Goal: Contribute content: Contribute content

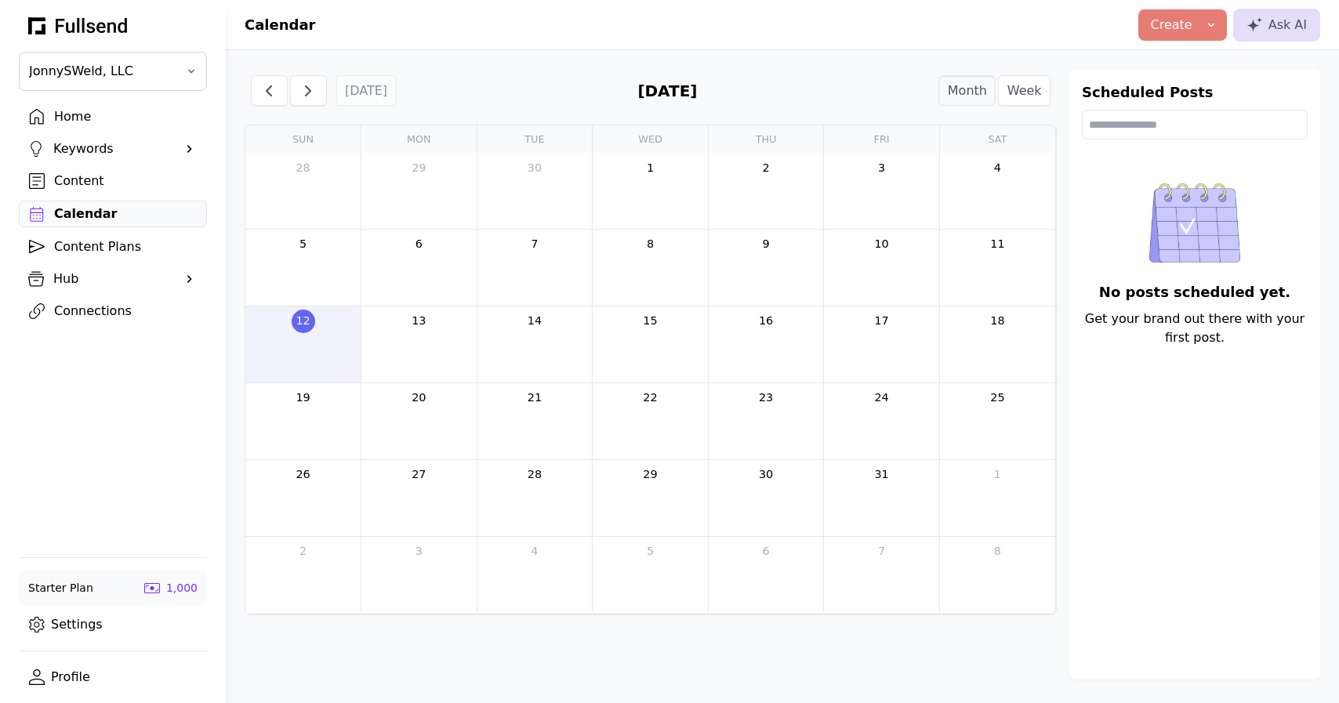
click at [88, 116] on div "Home" at bounding box center [125, 116] width 143 height 19
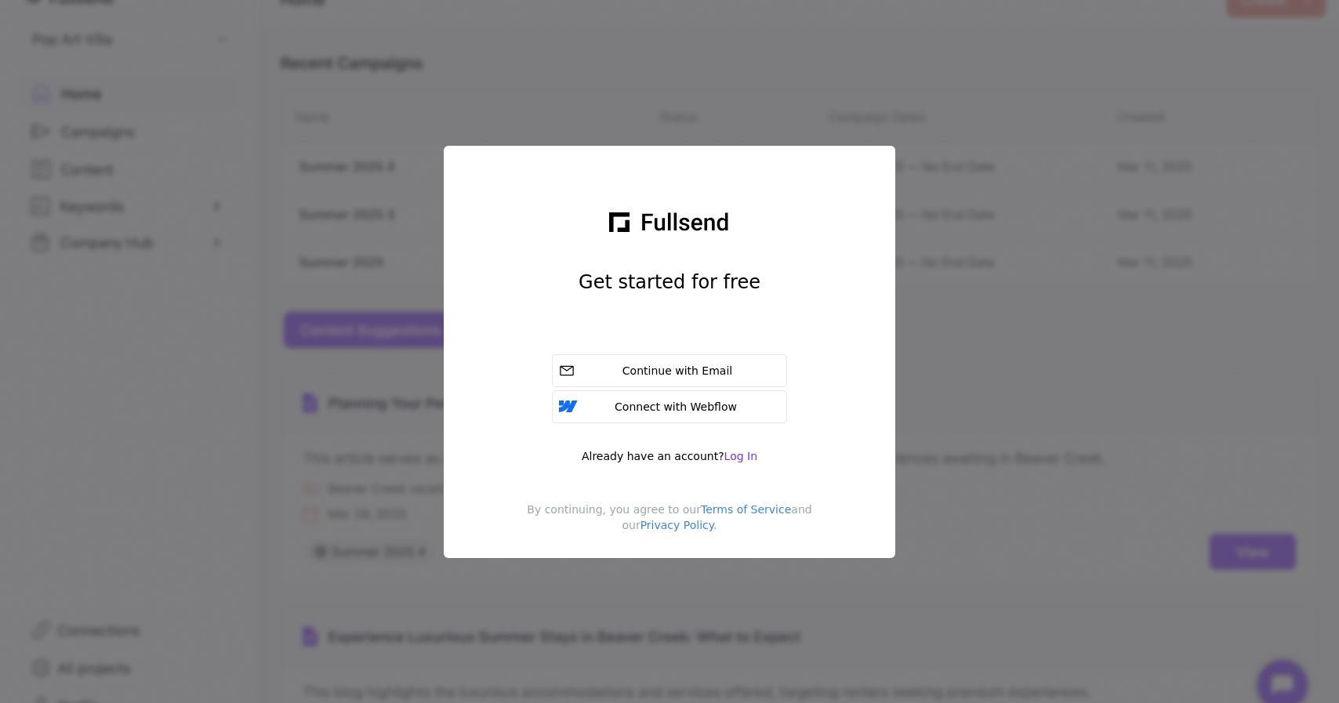
click at [740, 463] on div "Already have an account? Log In" at bounding box center [670, 456] width 176 height 16
click at [738, 456] on span "Log In" at bounding box center [740, 456] width 33 height 13
click at [699, 375] on div "Continue with Email" at bounding box center [680, 371] width 199 height 16
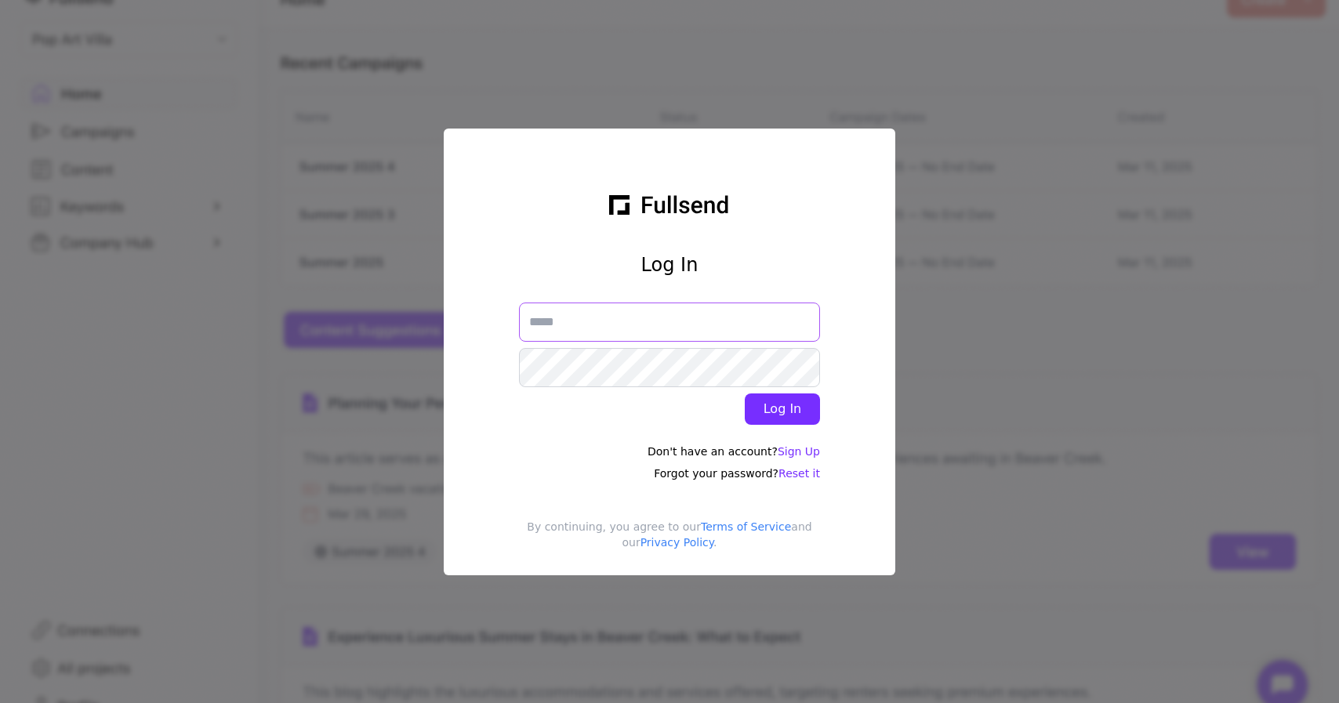
type input "**********"
click at [782, 408] on button "Log In" at bounding box center [782, 409] width 75 height 31
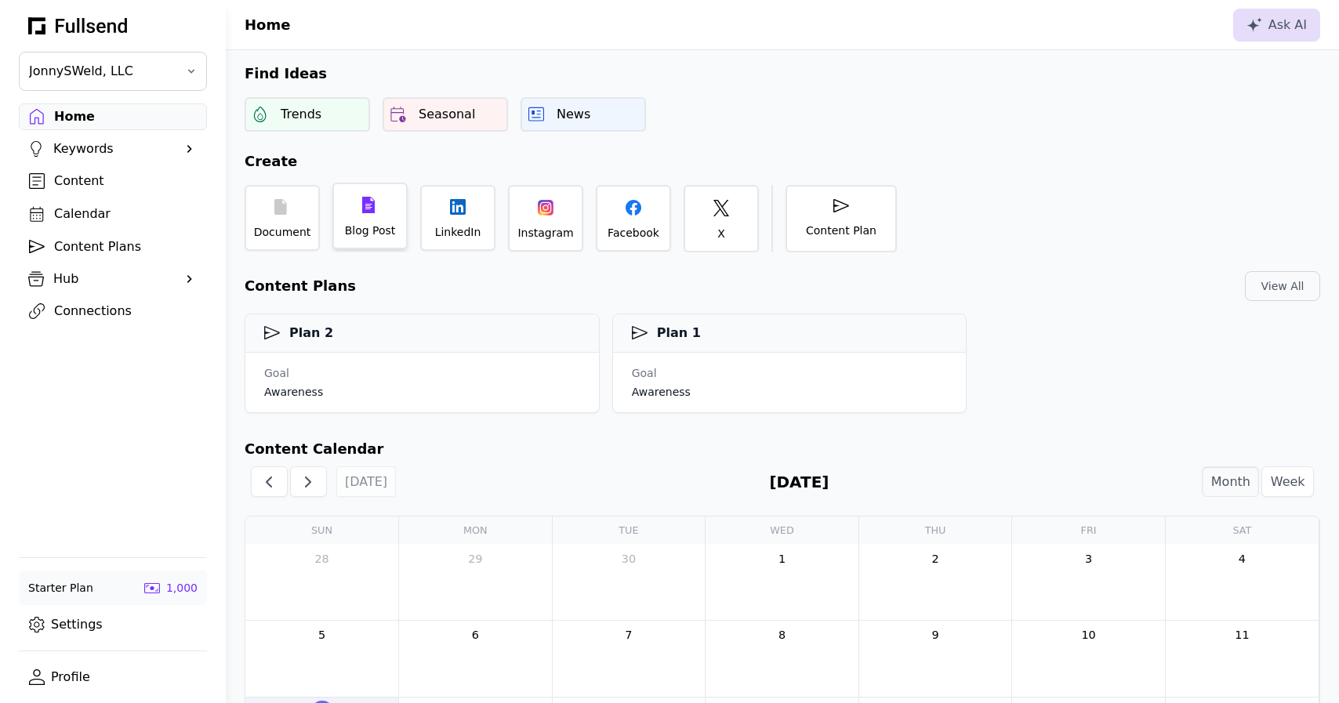
click at [370, 220] on div "Blog Post" at bounding box center [369, 216] width 75 height 67
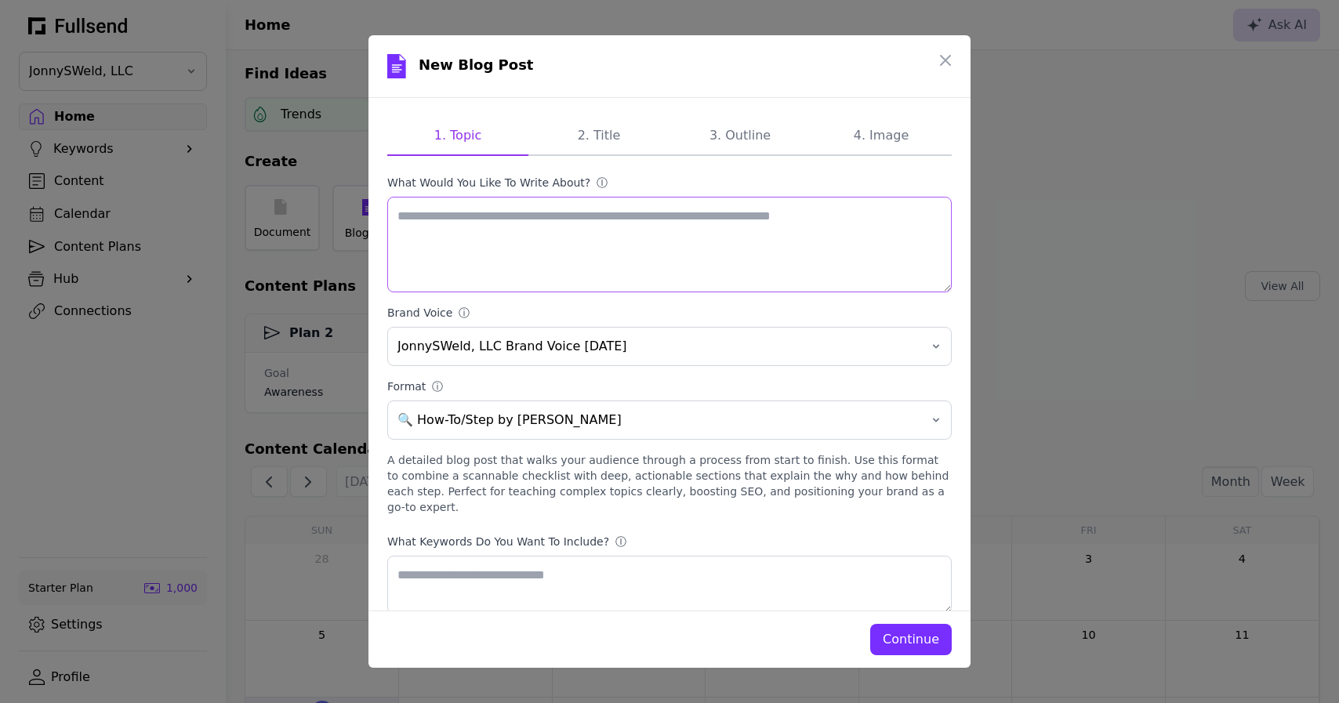
click at [553, 216] on textarea "What would you like to write about? ⓘ" at bounding box center [669, 245] width 564 height 96
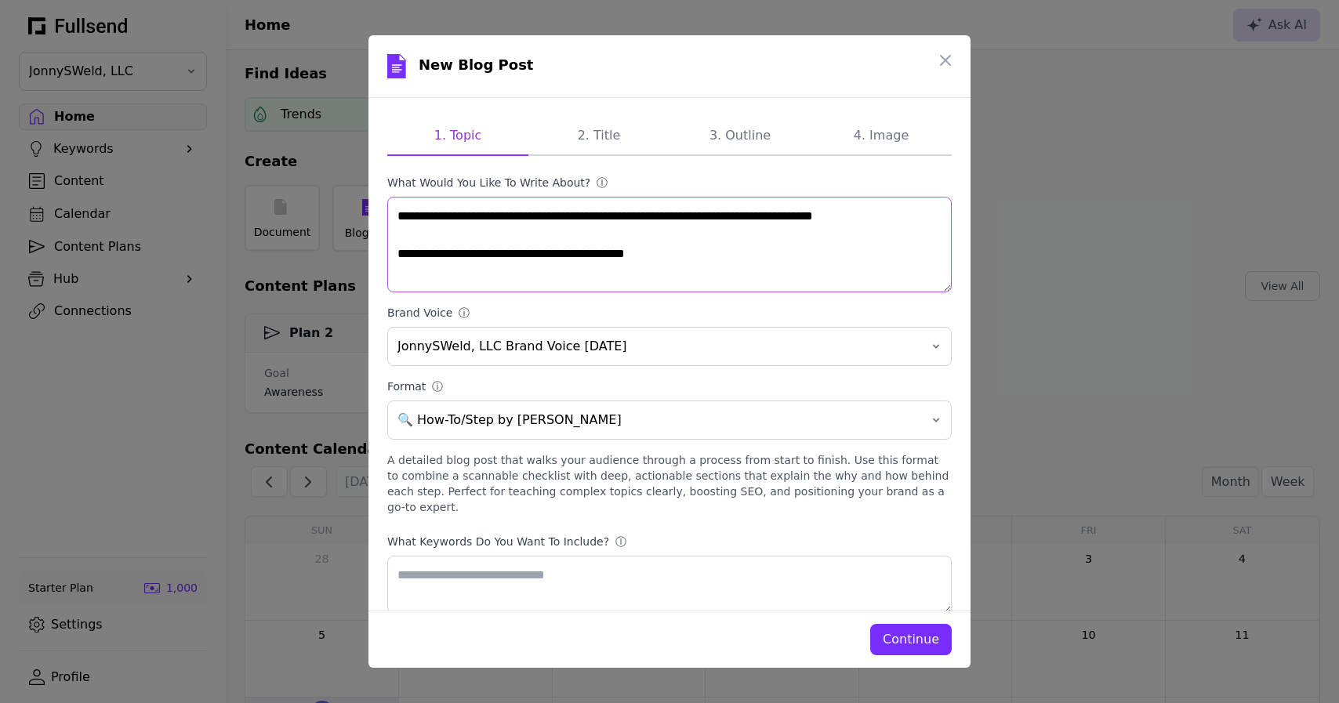
click at [407, 256] on textarea "**********" at bounding box center [669, 245] width 564 height 96
click at [709, 252] on textarea "**********" at bounding box center [669, 245] width 564 height 96
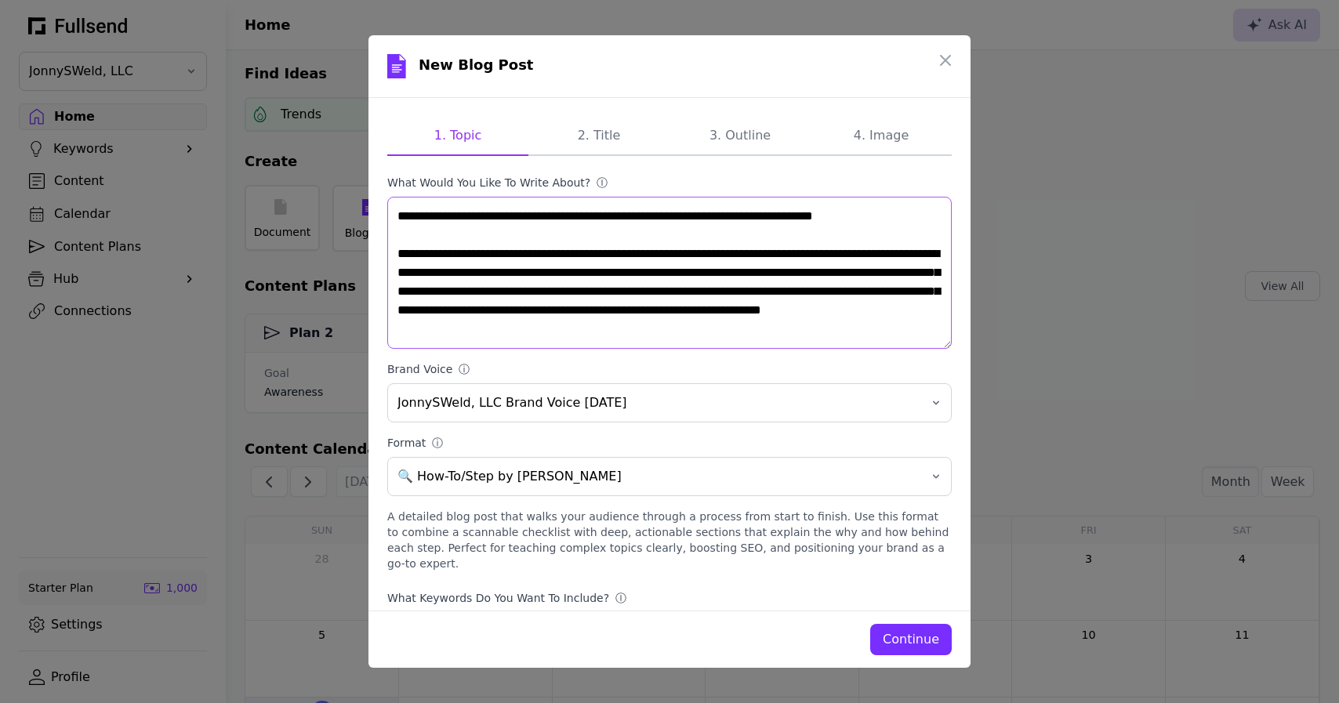
click at [717, 219] on textarea "**********" at bounding box center [669, 273] width 564 height 152
click at [724, 332] on textarea "**********" at bounding box center [669, 273] width 564 height 152
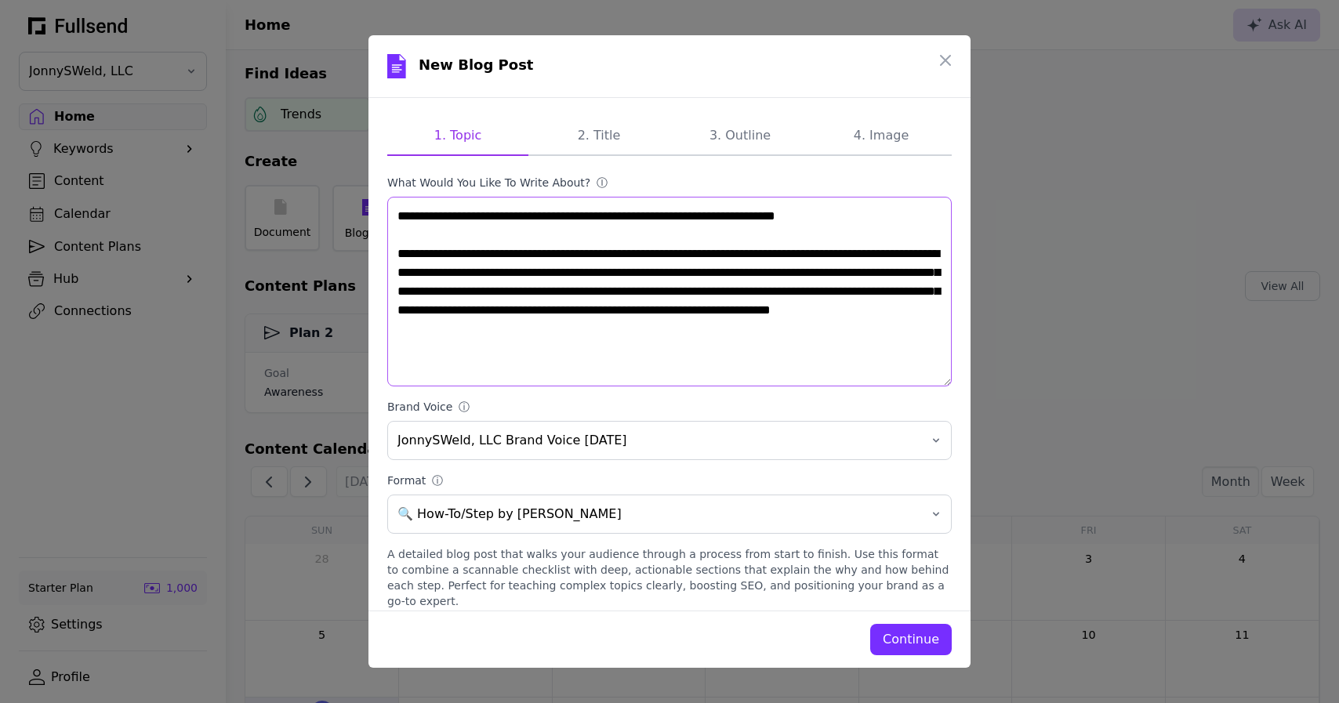
click at [395, 254] on textarea "**********" at bounding box center [669, 292] width 564 height 190
click at [706, 323] on textarea "**********" at bounding box center [669, 292] width 564 height 190
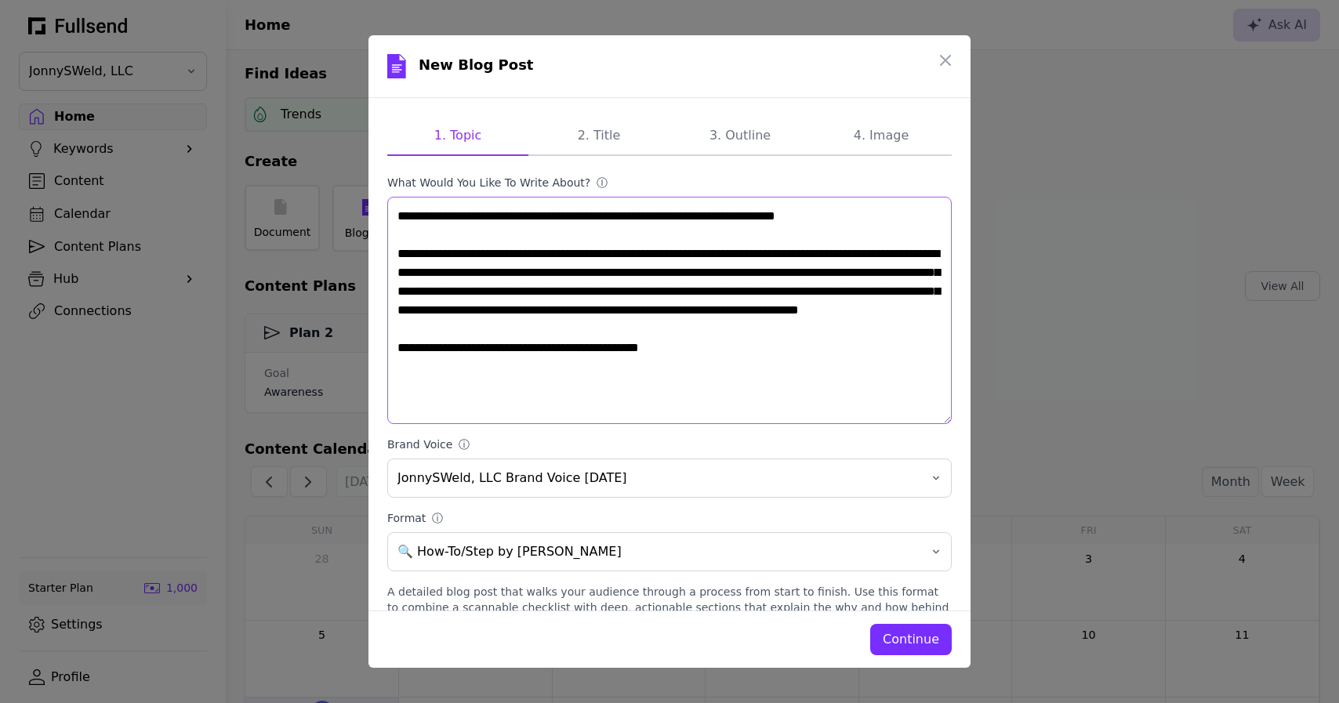
click at [439, 368] on textarea "**********" at bounding box center [669, 310] width 564 height 227
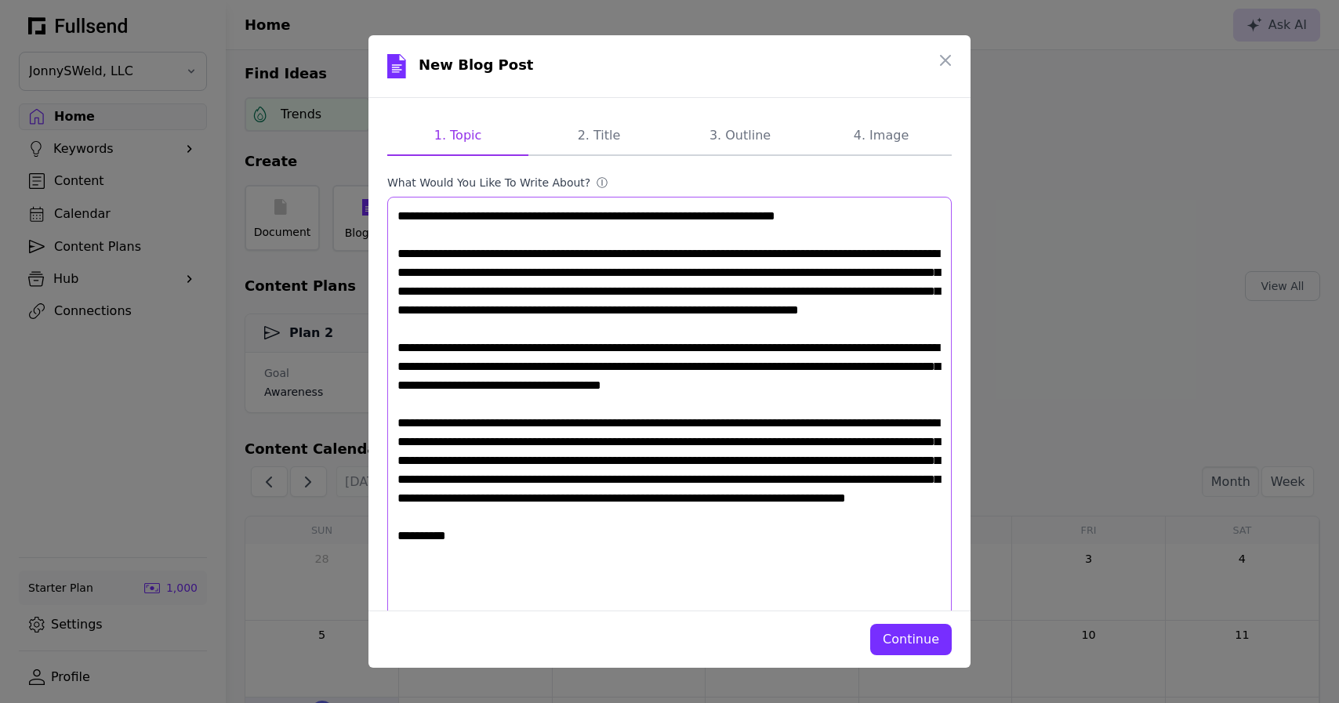
click at [882, 216] on textarea "What would you like to write about? ⓘ" at bounding box center [669, 414] width 564 height 434
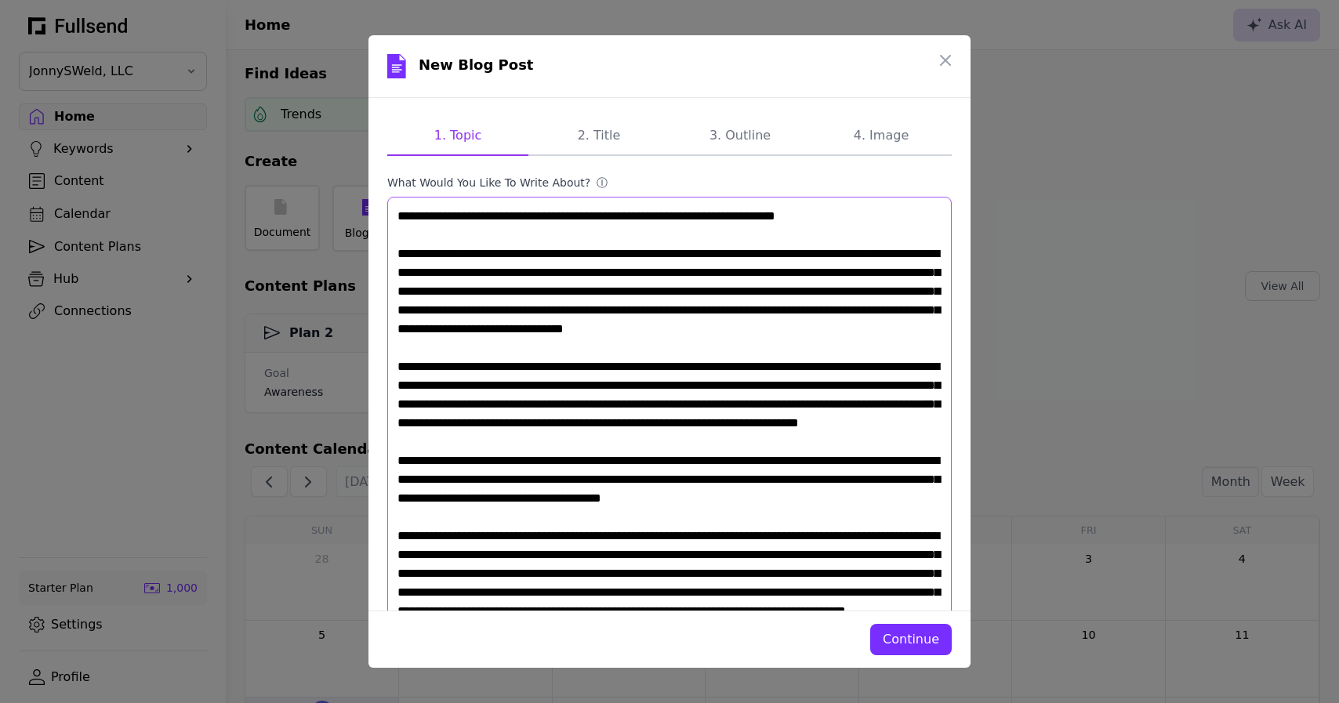
click at [907, 211] on textarea "What would you like to write about? ⓘ" at bounding box center [669, 480] width 564 height 566
click at [433, 275] on textarea "What would you like to write about? ⓘ" at bounding box center [669, 489] width 564 height 585
click at [434, 408] on textarea "What would you like to write about? ⓘ" at bounding box center [669, 489] width 564 height 585
click at [434, 519] on textarea "What would you like to write about? ⓘ" at bounding box center [669, 489] width 564 height 585
click at [431, 594] on textarea "What would you like to write about? ⓘ" at bounding box center [669, 489] width 564 height 585
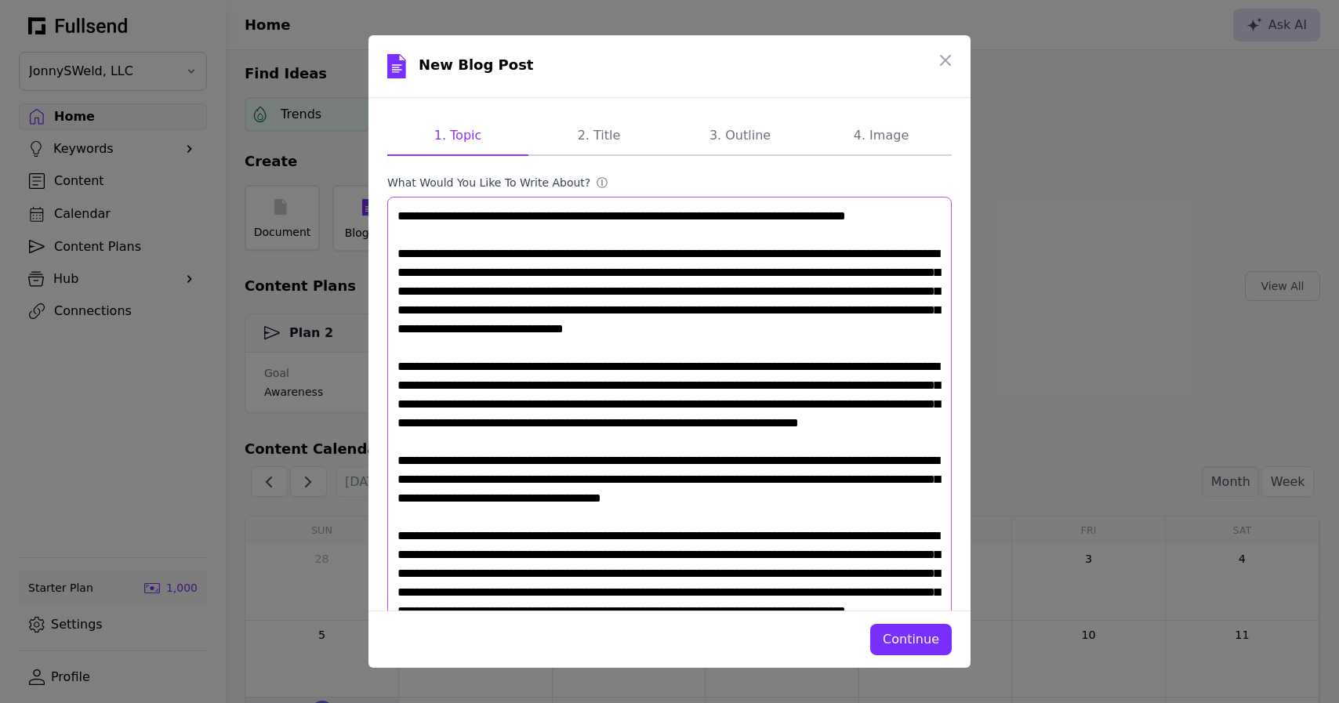
click at [433, 274] on textarea "What would you like to write about? ⓘ" at bounding box center [669, 489] width 564 height 585
click at [431, 405] on textarea "What would you like to write about? ⓘ" at bounding box center [669, 489] width 564 height 585
click at [434, 517] on textarea "What would you like to write about? ⓘ" at bounding box center [669, 489] width 564 height 585
click at [433, 594] on textarea "What would you like to write about? ⓘ" at bounding box center [669, 489] width 564 height 585
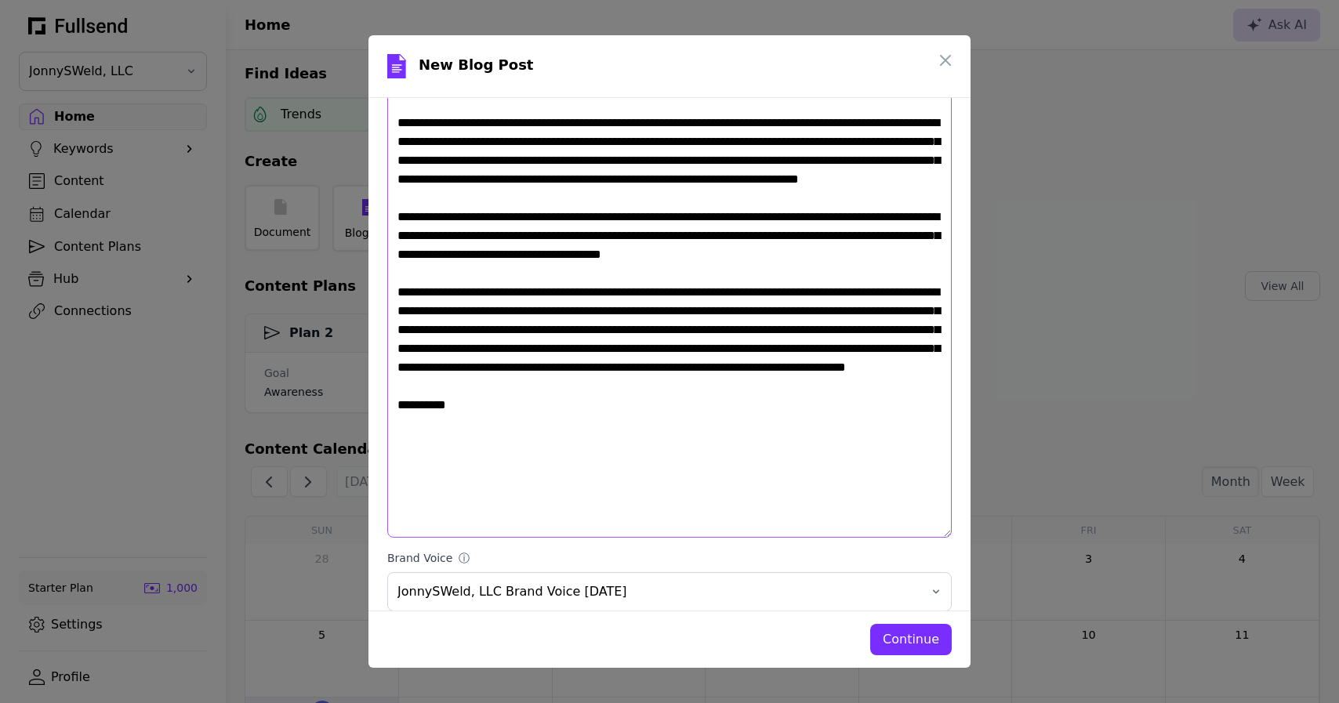
scroll to position [248, 0]
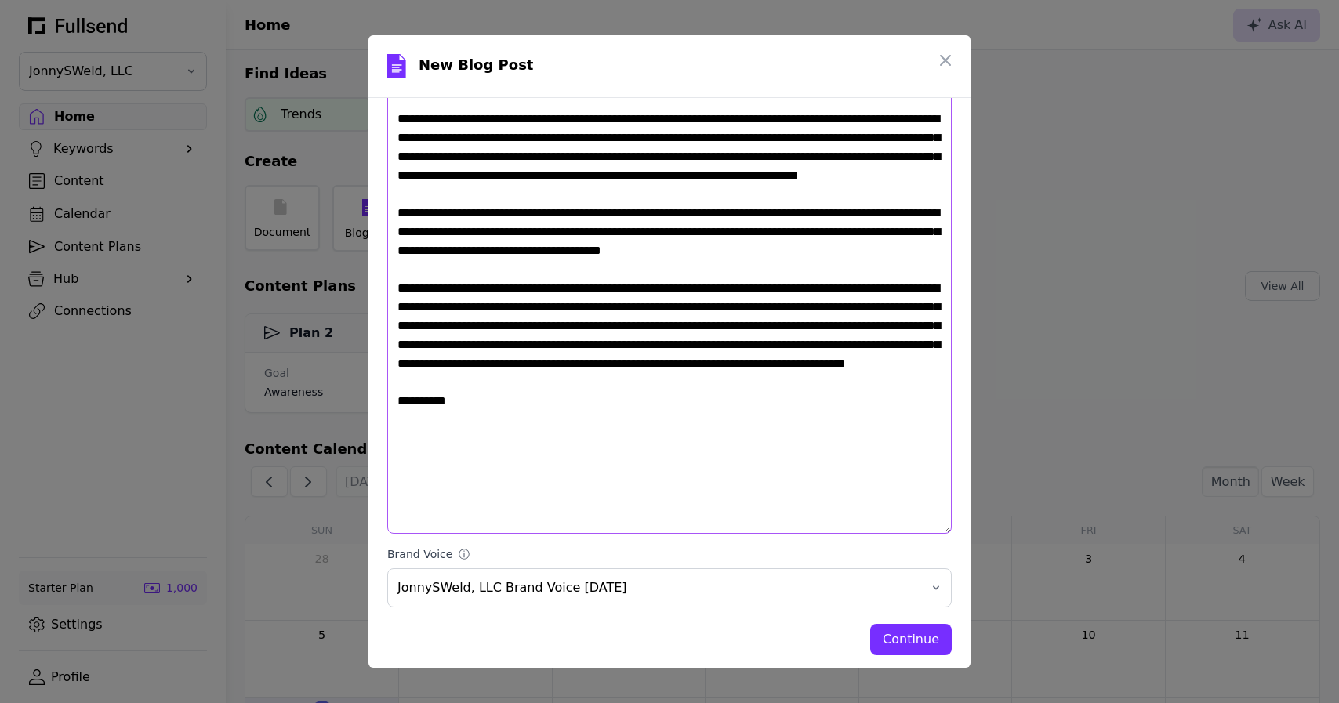
click at [435, 477] on textarea "What would you like to write about? ⓘ" at bounding box center [669, 241] width 564 height 585
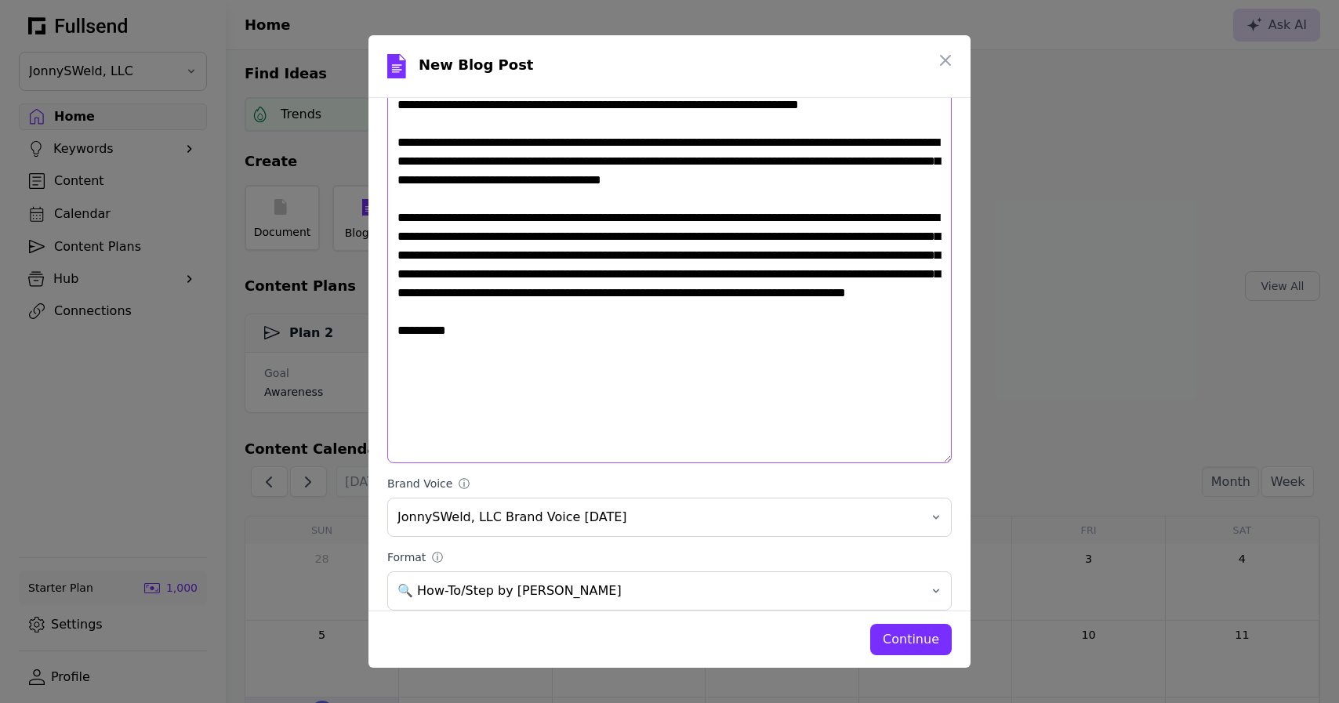
scroll to position [325, 0]
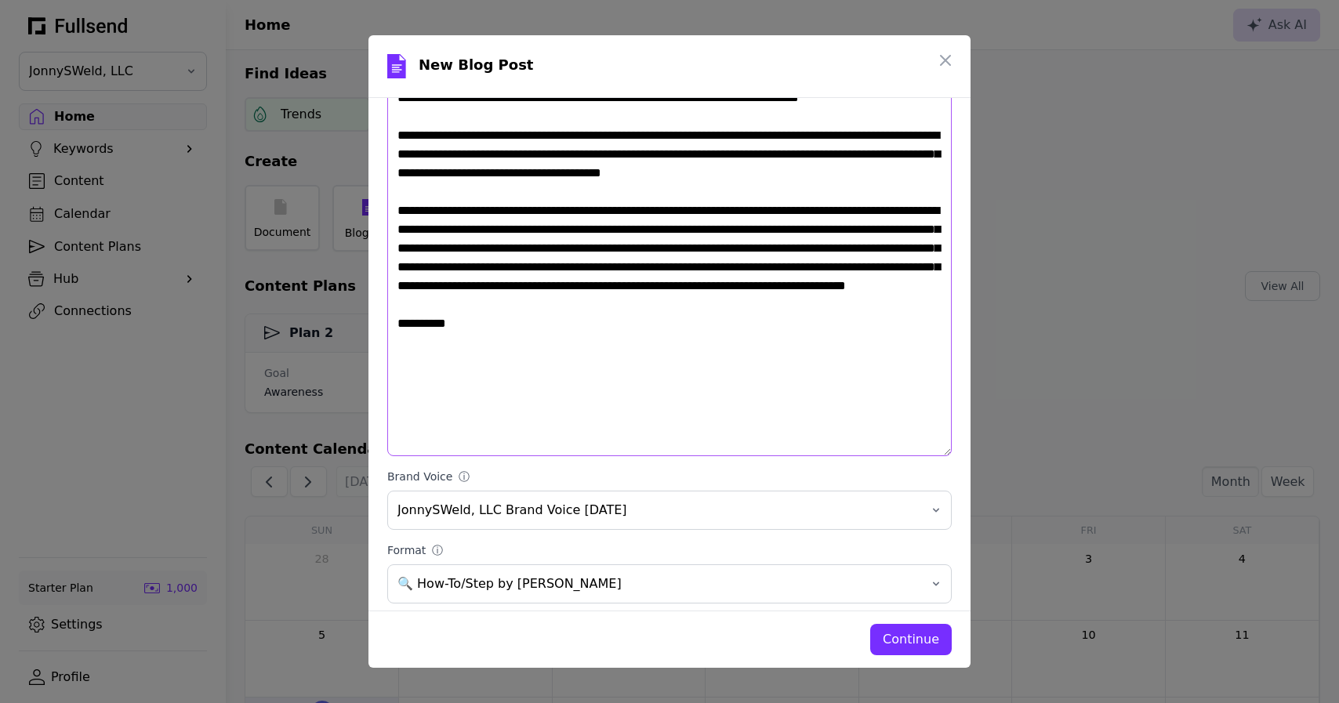
click at [488, 394] on textarea "What would you like to write about? ⓘ" at bounding box center [669, 163] width 564 height 585
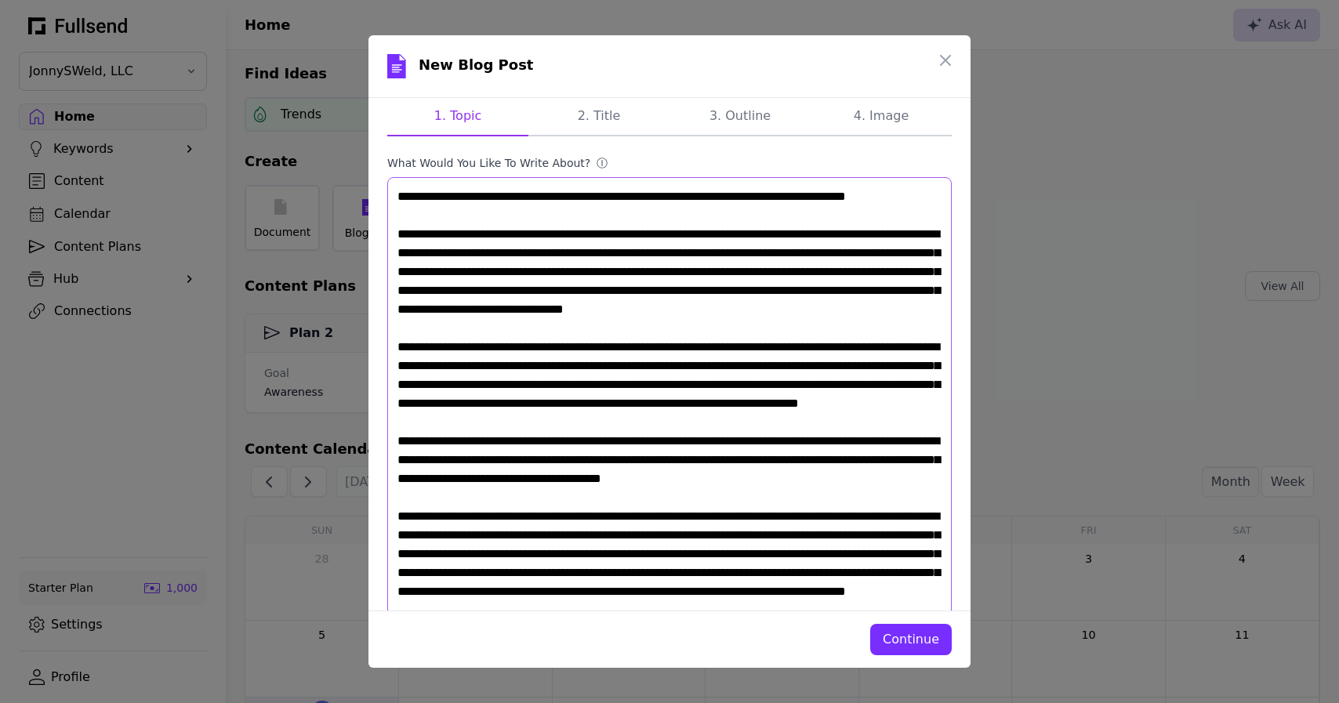
scroll to position [0, 0]
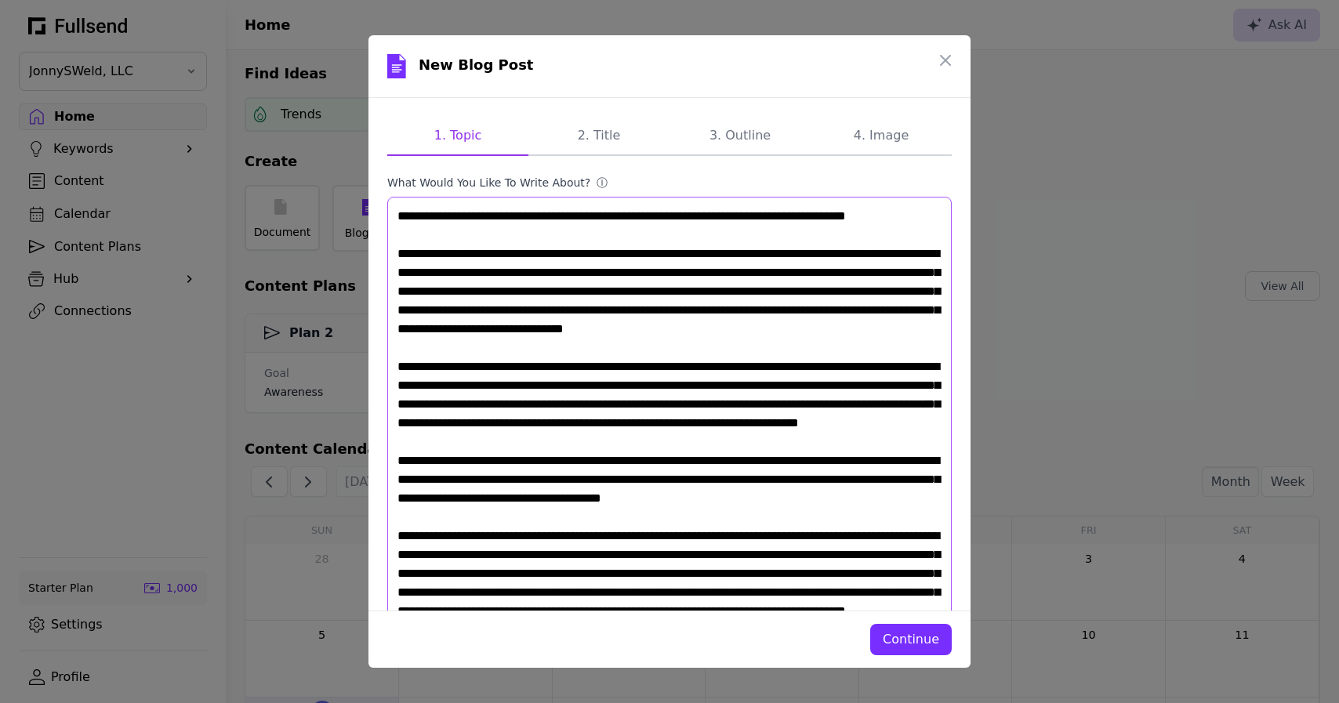
drag, startPoint x: 715, startPoint y: 539, endPoint x: 242, endPoint y: 9, distance: 710.2
click at [242, 9] on div "New Blog Post 1. Topic 2. Title 3. Outline 4. Image What would you like to writ…" at bounding box center [669, 351] width 1339 height 703
click at [615, 216] on textarea "What would you like to write about? ⓘ" at bounding box center [669, 640] width 564 height 886
click at [931, 218] on textarea "What would you like to write about? ⓘ" at bounding box center [669, 630] width 564 height 867
drag, startPoint x: 602, startPoint y: 216, endPoint x: 385, endPoint y: 217, distance: 217.2
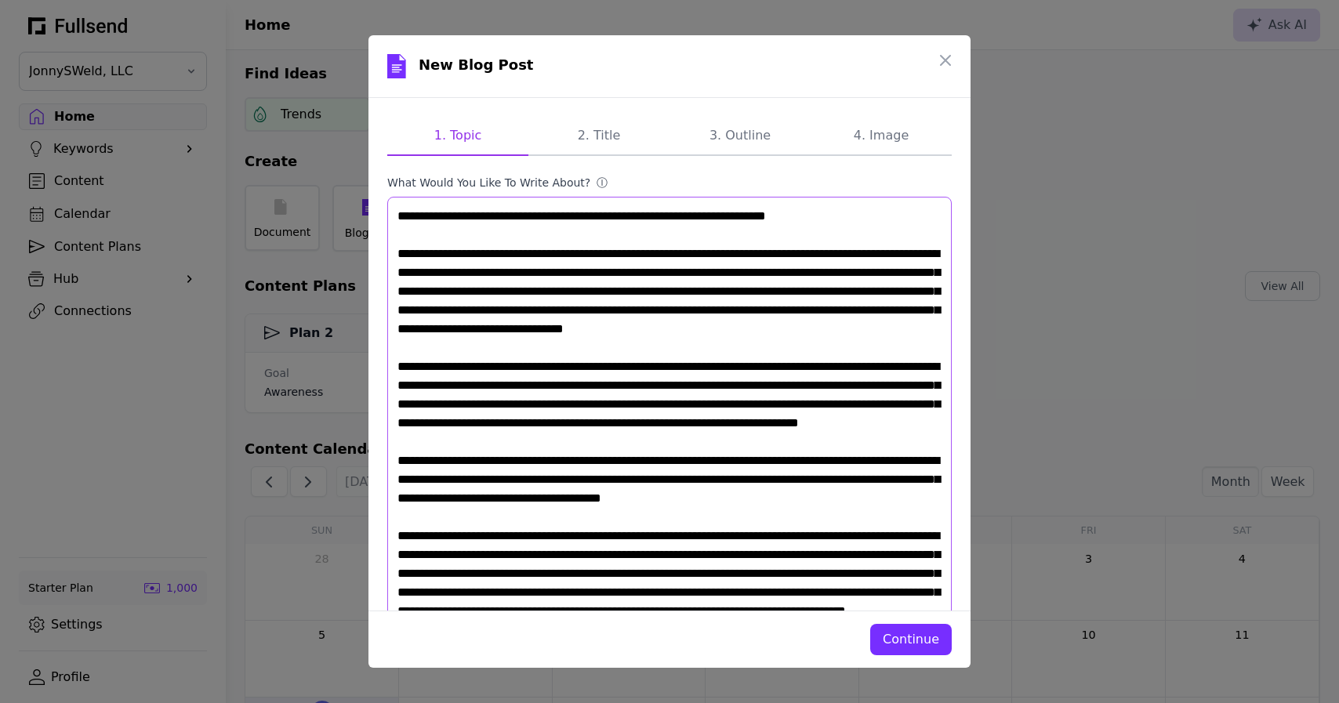
click at [385, 217] on div "1. Topic 2. Title 3. Outline 4. Image What would you like to write about? ⓘ Bra…" at bounding box center [669, 354] width 602 height 513
click at [688, 212] on textarea "What would you like to write about? ⓘ" at bounding box center [669, 630] width 564 height 867
paste textarea "**********"
drag, startPoint x: 394, startPoint y: 216, endPoint x: 638, endPoint y: 215, distance: 243.8
click at [638, 215] on textarea "What would you like to write about? ⓘ" at bounding box center [669, 630] width 564 height 867
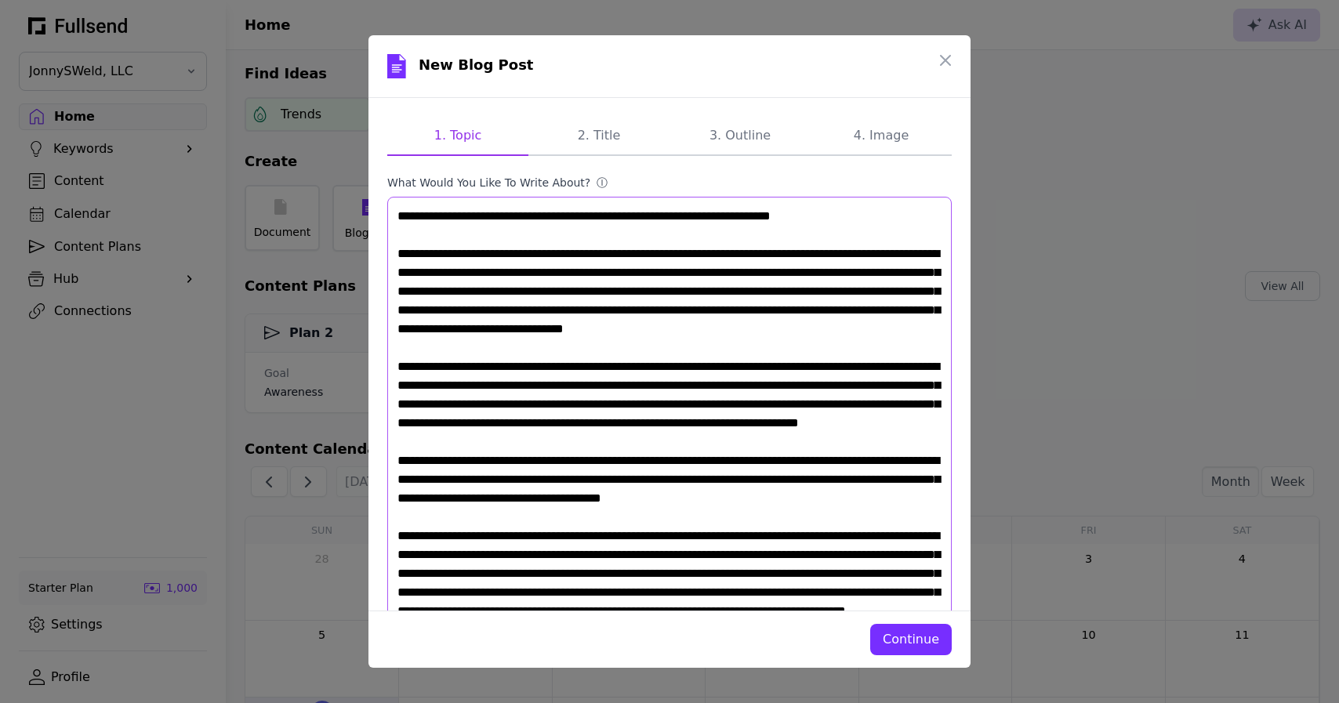
click at [638, 215] on textarea "What would you like to write about? ⓘ" at bounding box center [669, 630] width 564 height 867
drag, startPoint x: 753, startPoint y: 216, endPoint x: 390, endPoint y: 217, distance: 363.0
click at [390, 217] on textarea "What would you like to write about? ⓘ" at bounding box center [669, 640] width 564 height 886
click at [873, 308] on textarea "What would you like to write about? ⓘ" at bounding box center [669, 640] width 564 height 886
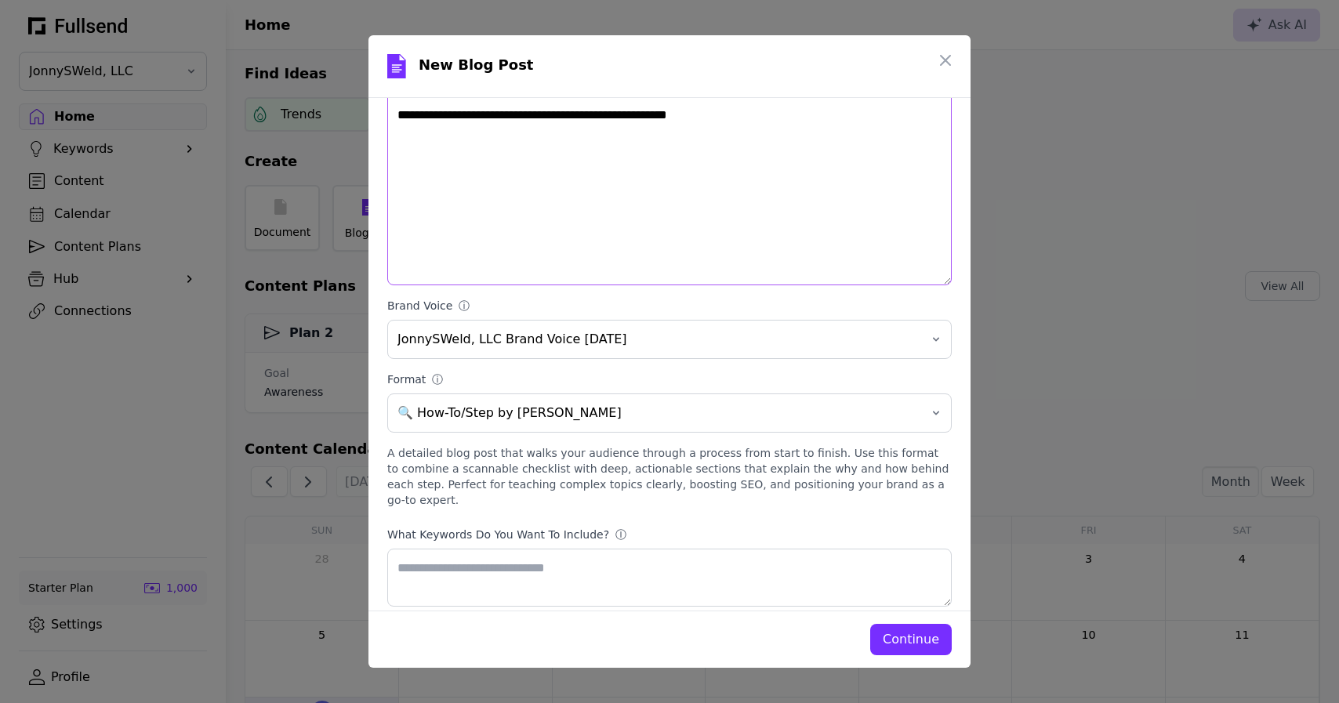
scroll to position [797, 0]
type textarea "**********"
click at [488, 550] on textarea "What keywords do you want to include? ⓘ" at bounding box center [669, 579] width 564 height 58
type textarea "**********"
click at [897, 646] on div "Continue" at bounding box center [911, 639] width 56 height 19
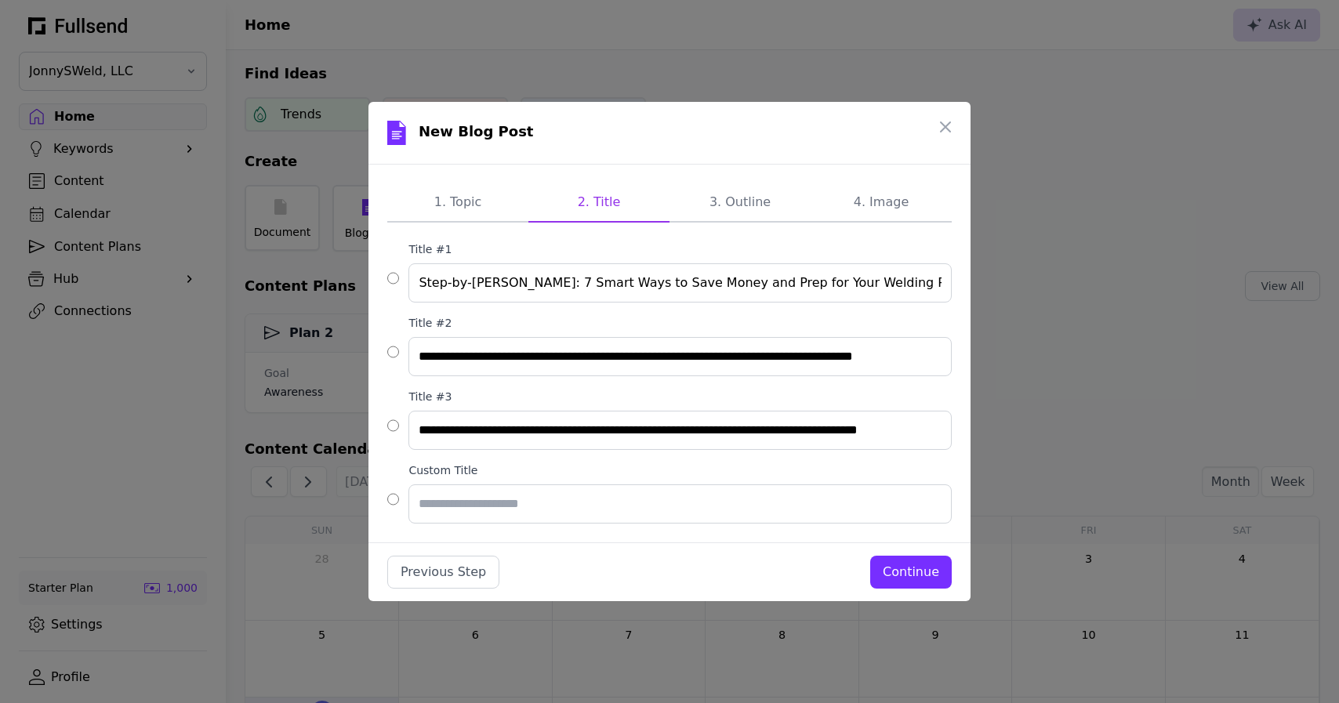
scroll to position [0, 0]
click at [716, 288] on input "Step-by-[PERSON_NAME]: 7 Smart Ways to Save Money and Prep for Your Welding Rep…" at bounding box center [680, 282] width 543 height 39
click at [916, 576] on div "Continue" at bounding box center [911, 572] width 56 height 19
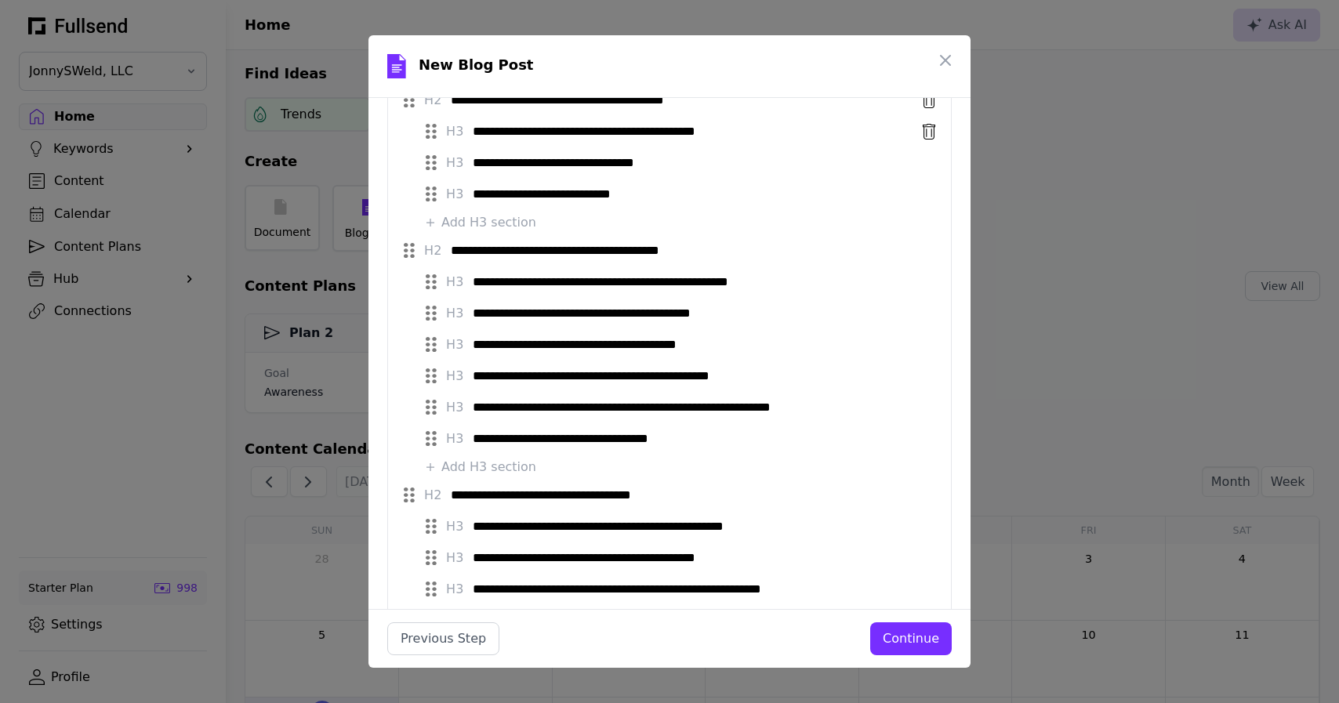
scroll to position [198, 0]
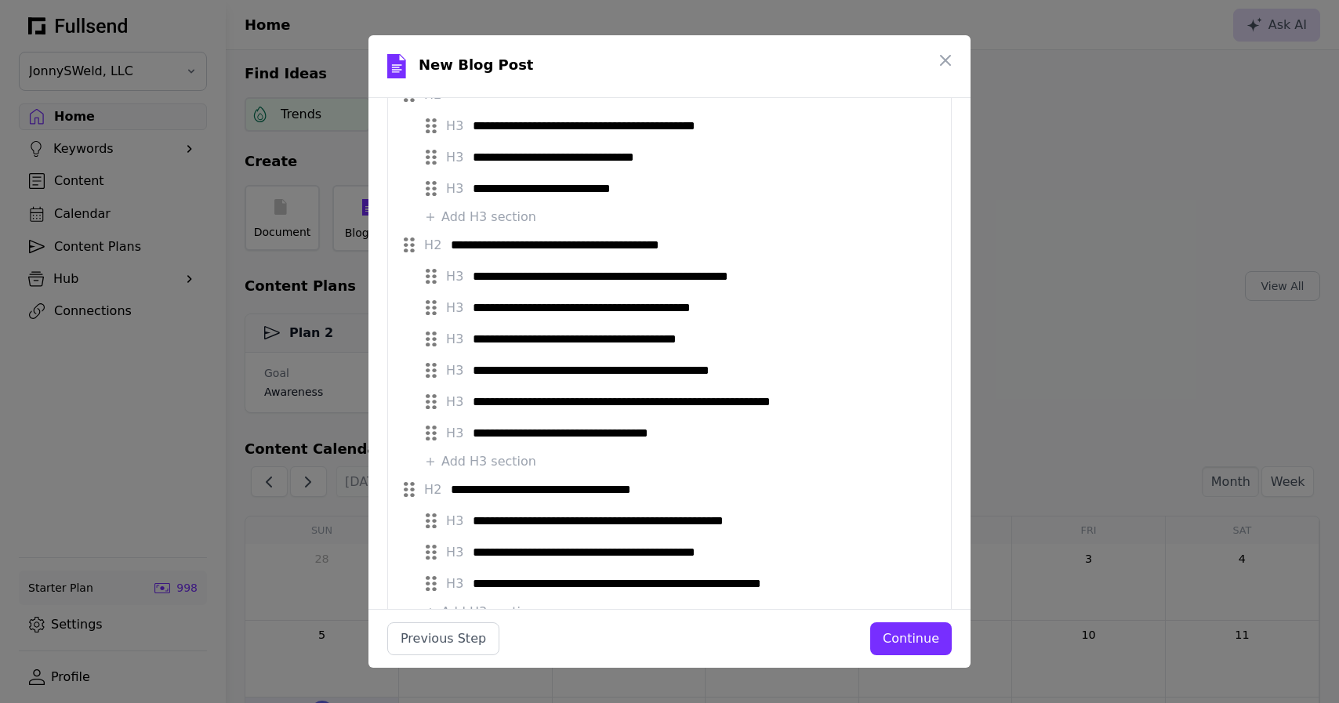
click at [918, 642] on div "Continue" at bounding box center [911, 639] width 56 height 19
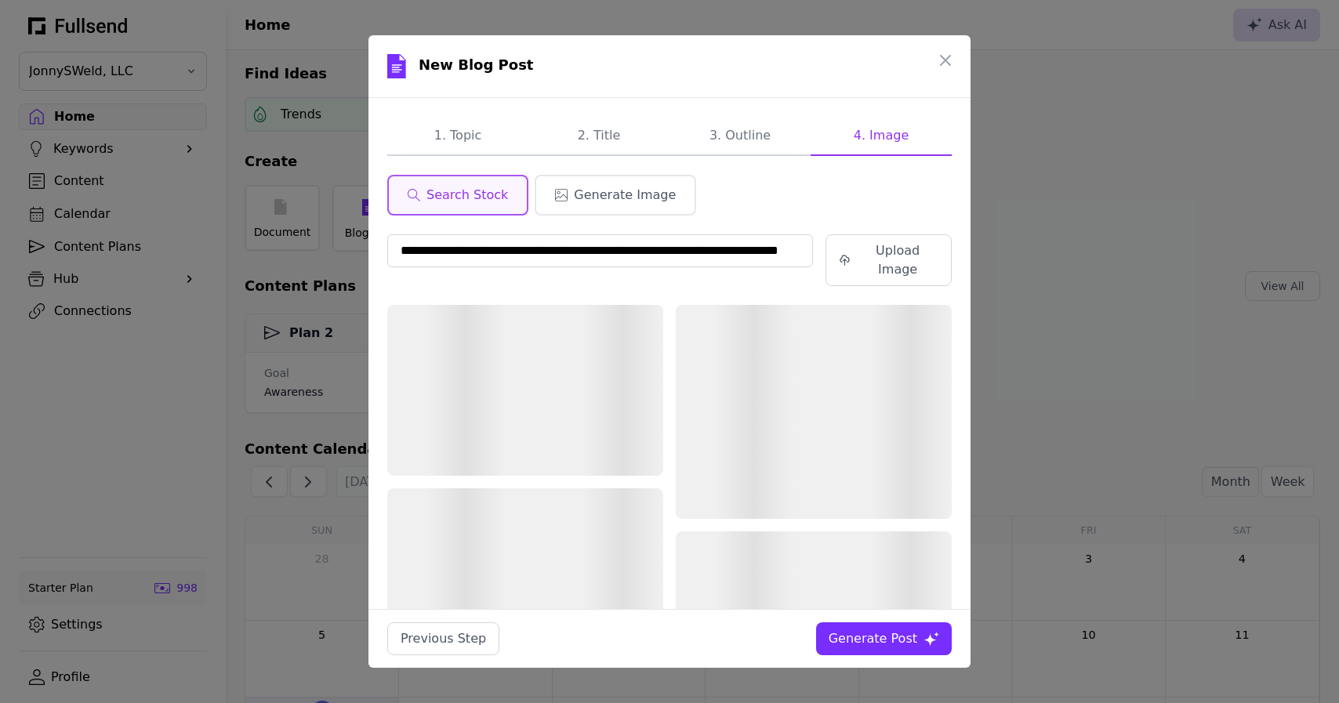
scroll to position [0, 0]
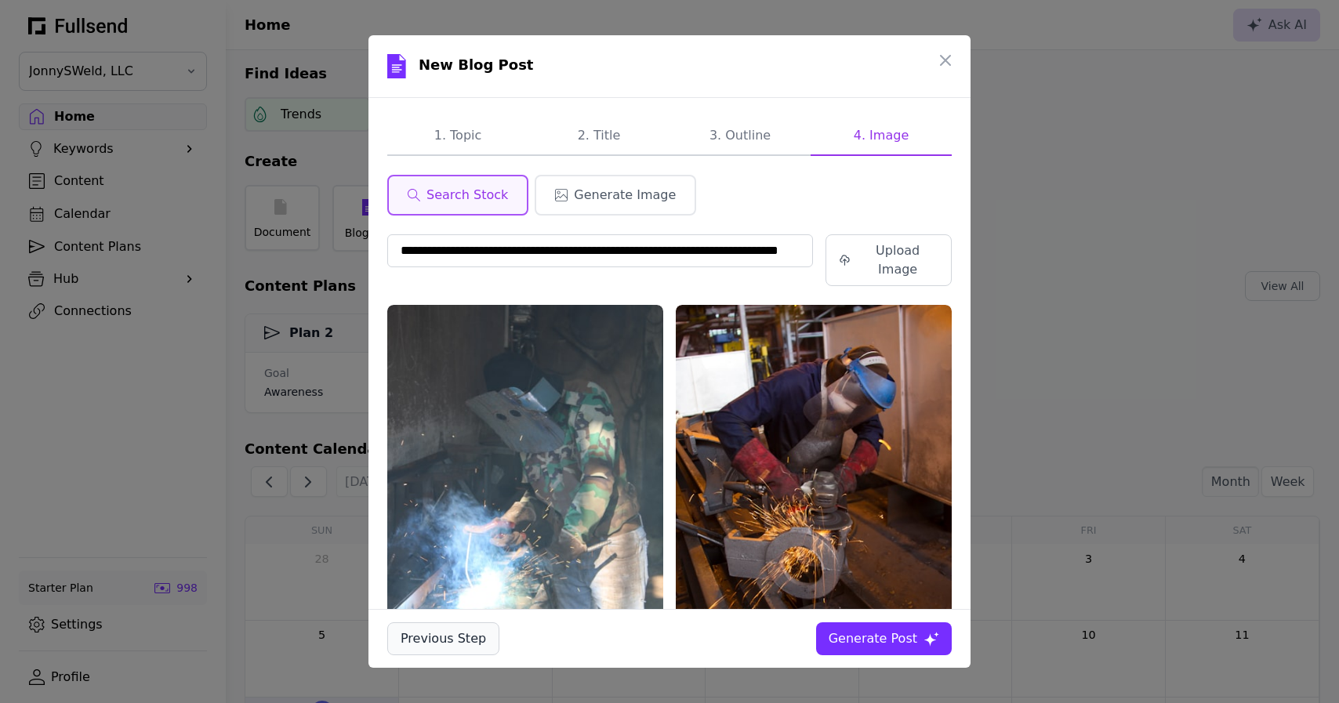
click at [451, 647] on div "Previous Step" at bounding box center [443, 639] width 85 height 19
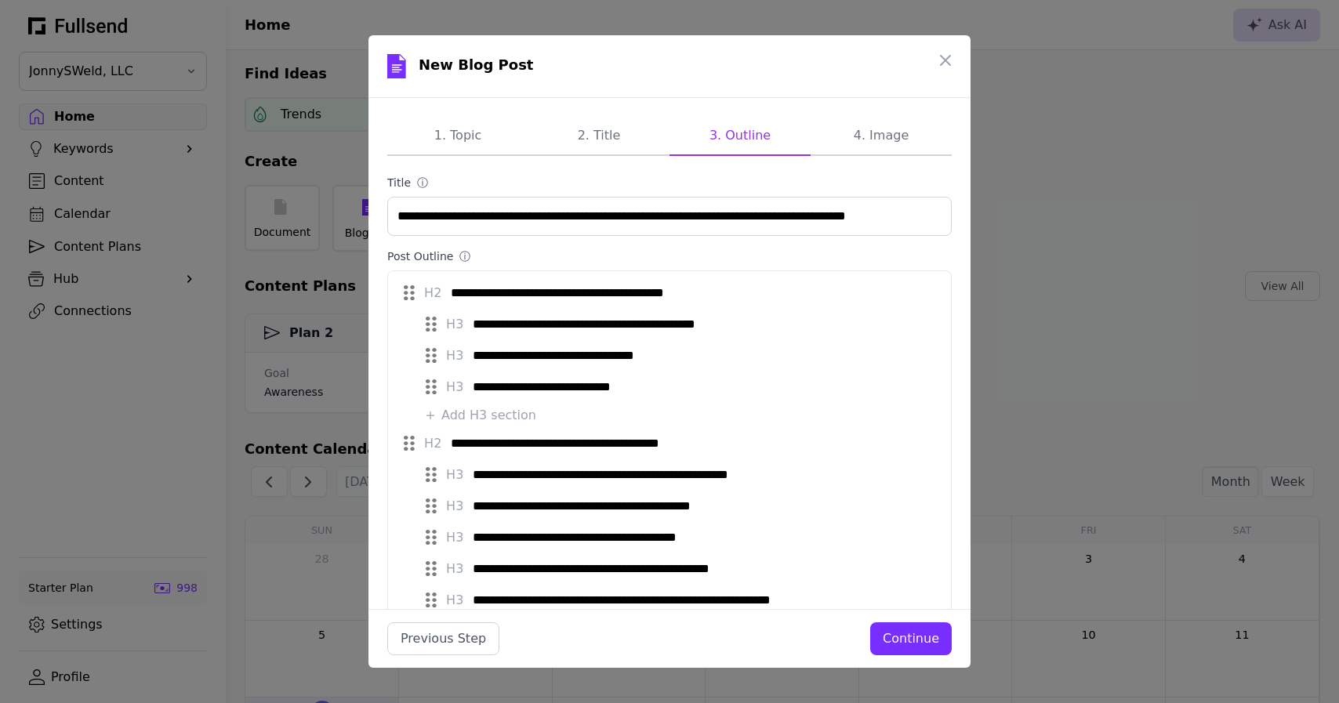
click at [918, 648] on div "Continue" at bounding box center [911, 639] width 56 height 19
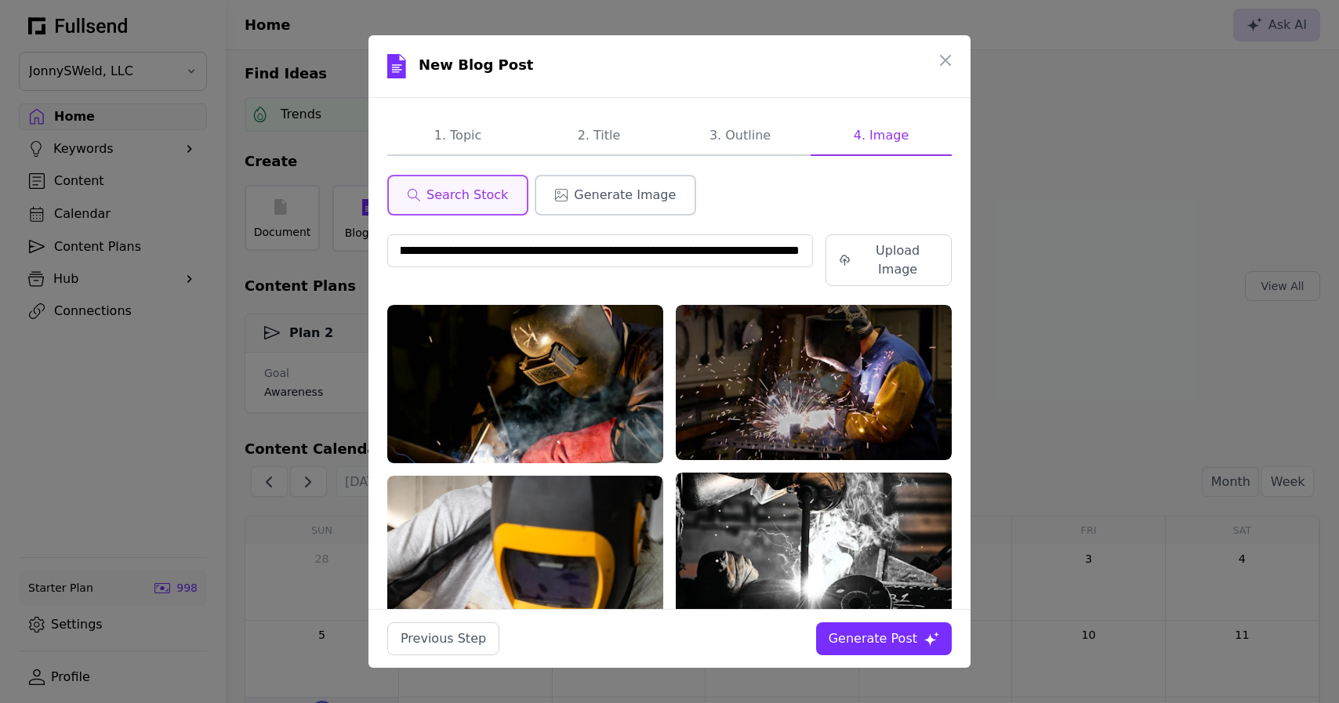
click at [633, 198] on span "Generate Image" at bounding box center [625, 195] width 102 height 19
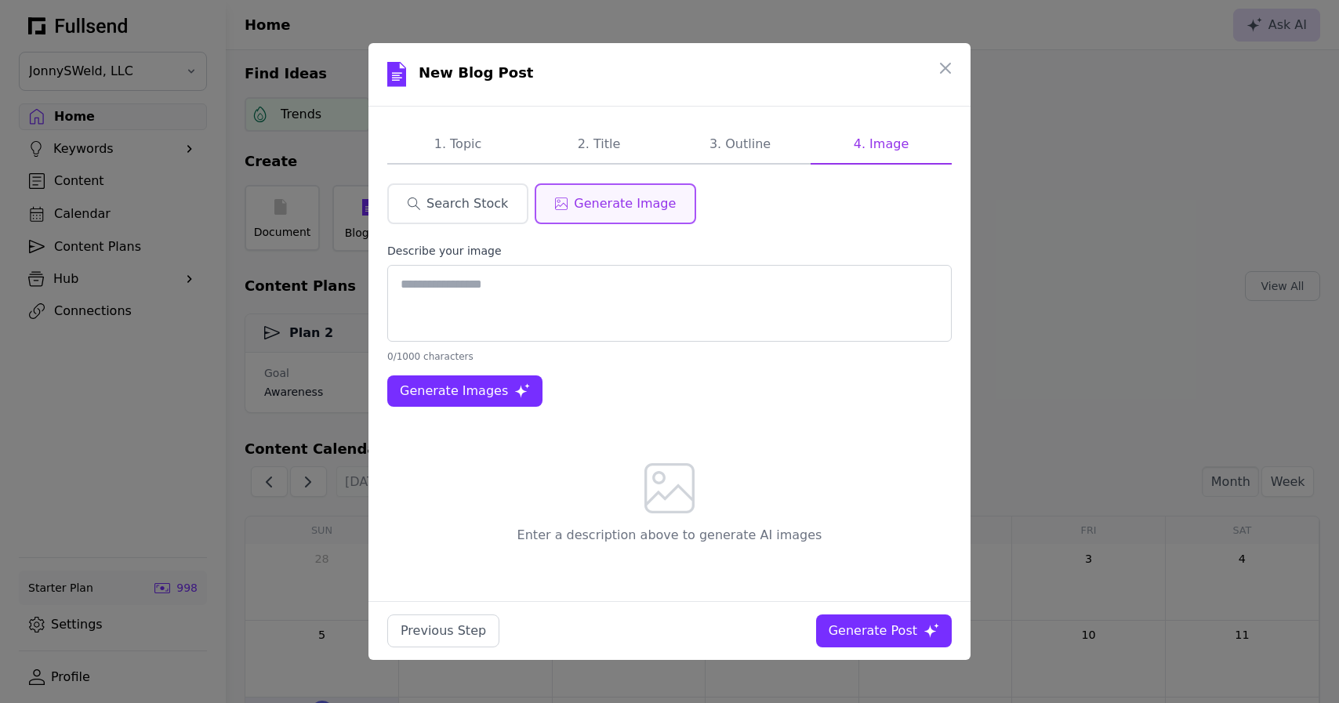
click at [462, 288] on textarea at bounding box center [669, 303] width 564 height 77
click at [482, 391] on span "Generate Images" at bounding box center [454, 391] width 108 height 19
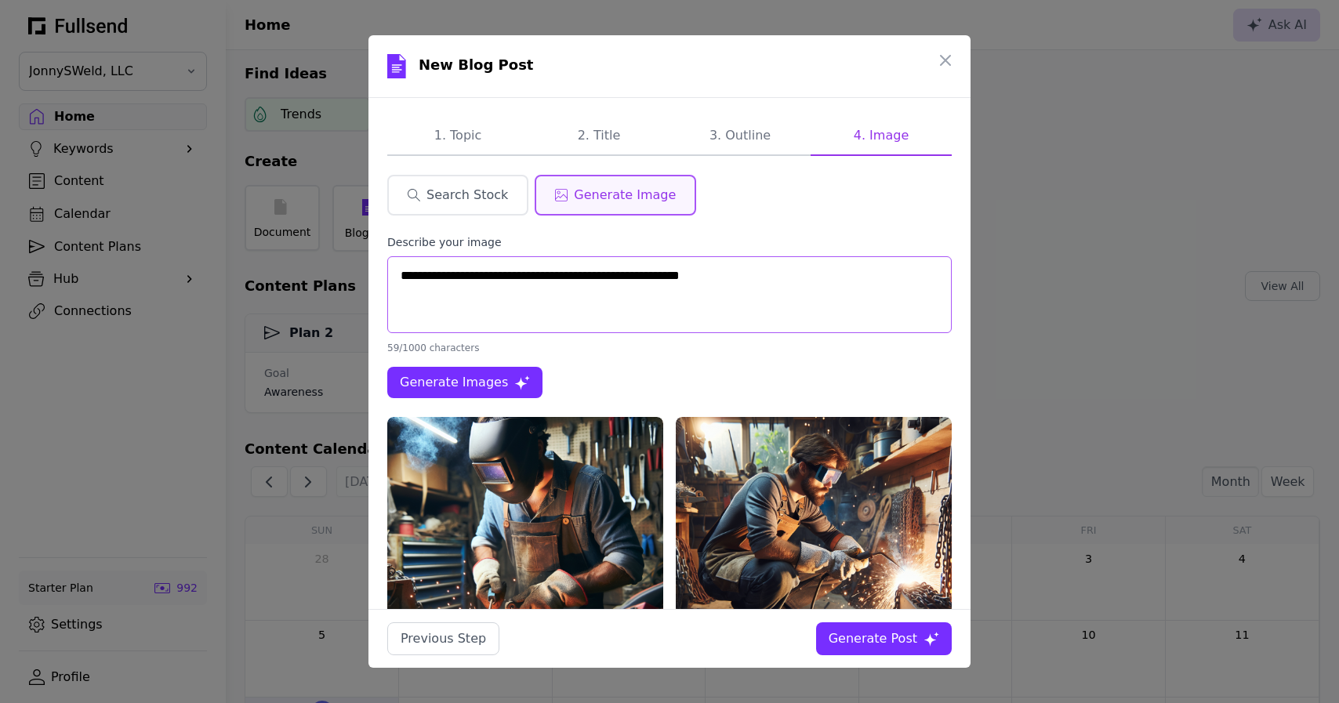
click at [602, 275] on textarea "**********" at bounding box center [669, 294] width 564 height 77
type textarea "**********"
click at [489, 383] on span "Generate Images" at bounding box center [454, 382] width 108 height 19
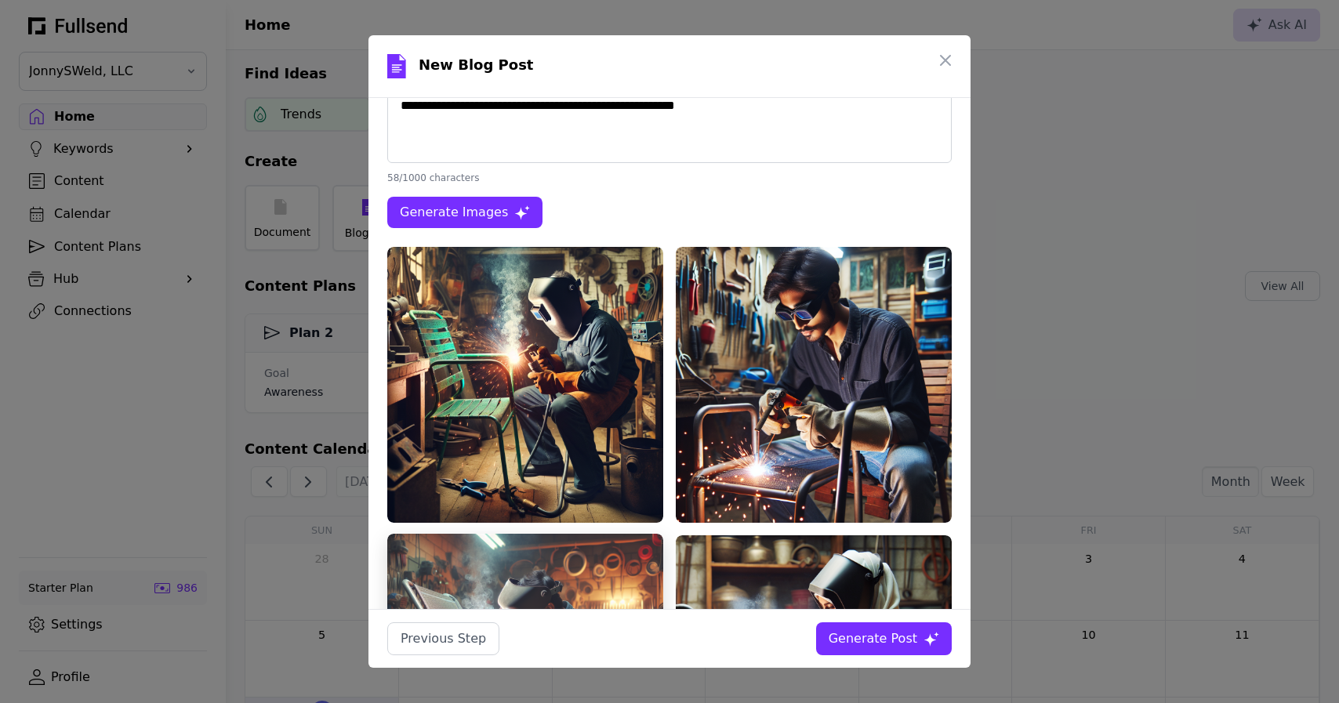
scroll to position [161, 0]
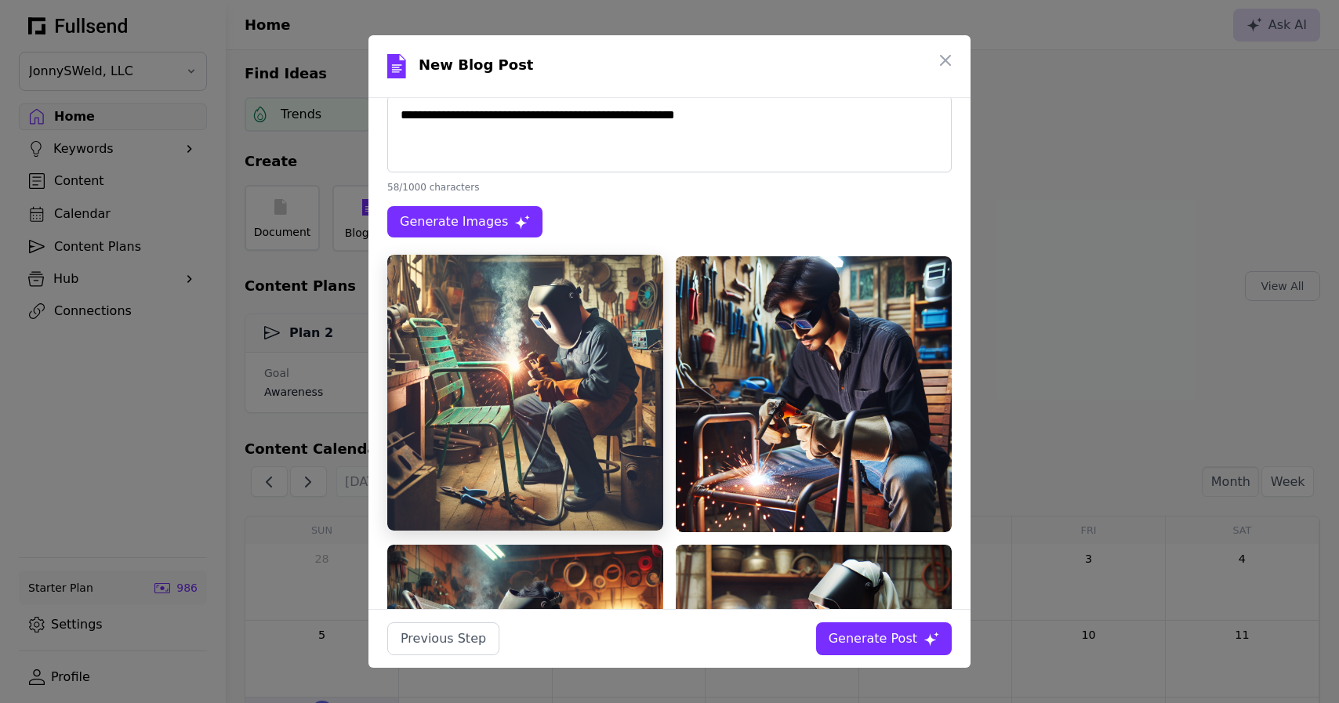
click at [543, 384] on img at bounding box center [525, 393] width 276 height 276
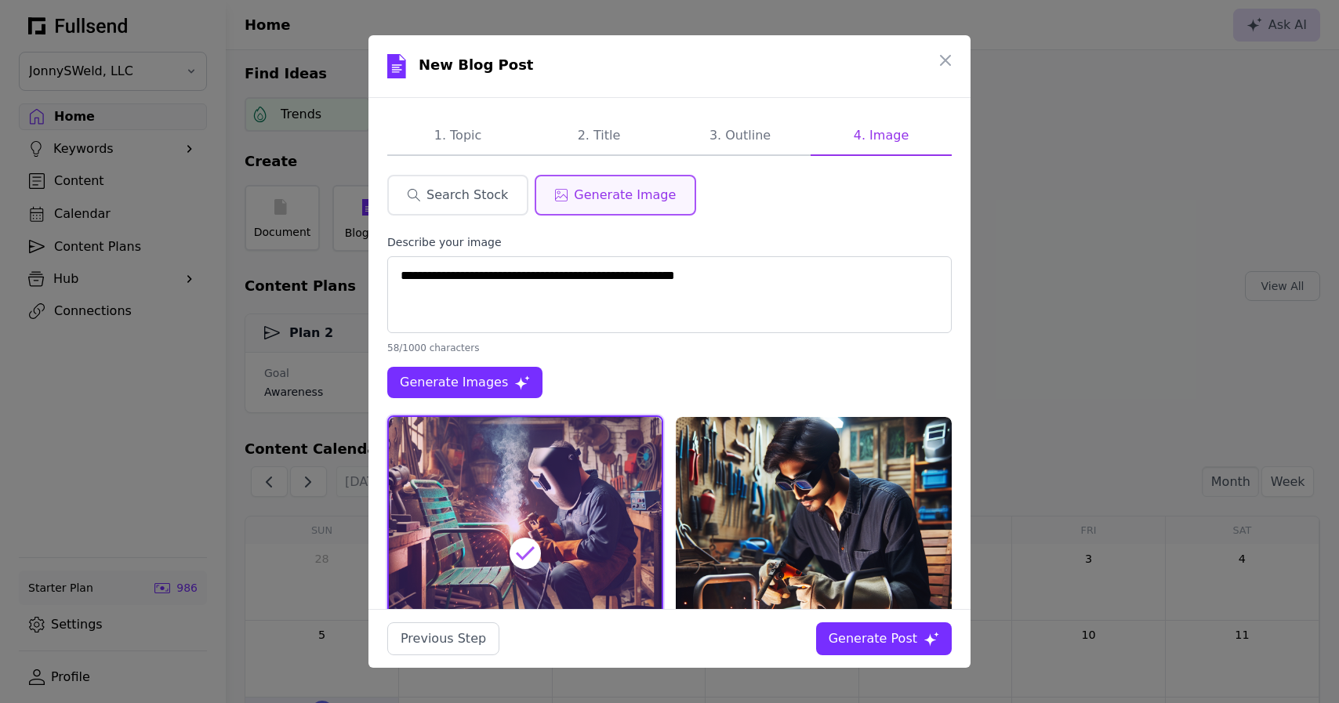
scroll to position [0, 0]
click at [898, 644] on div "Generate Post" at bounding box center [873, 639] width 89 height 19
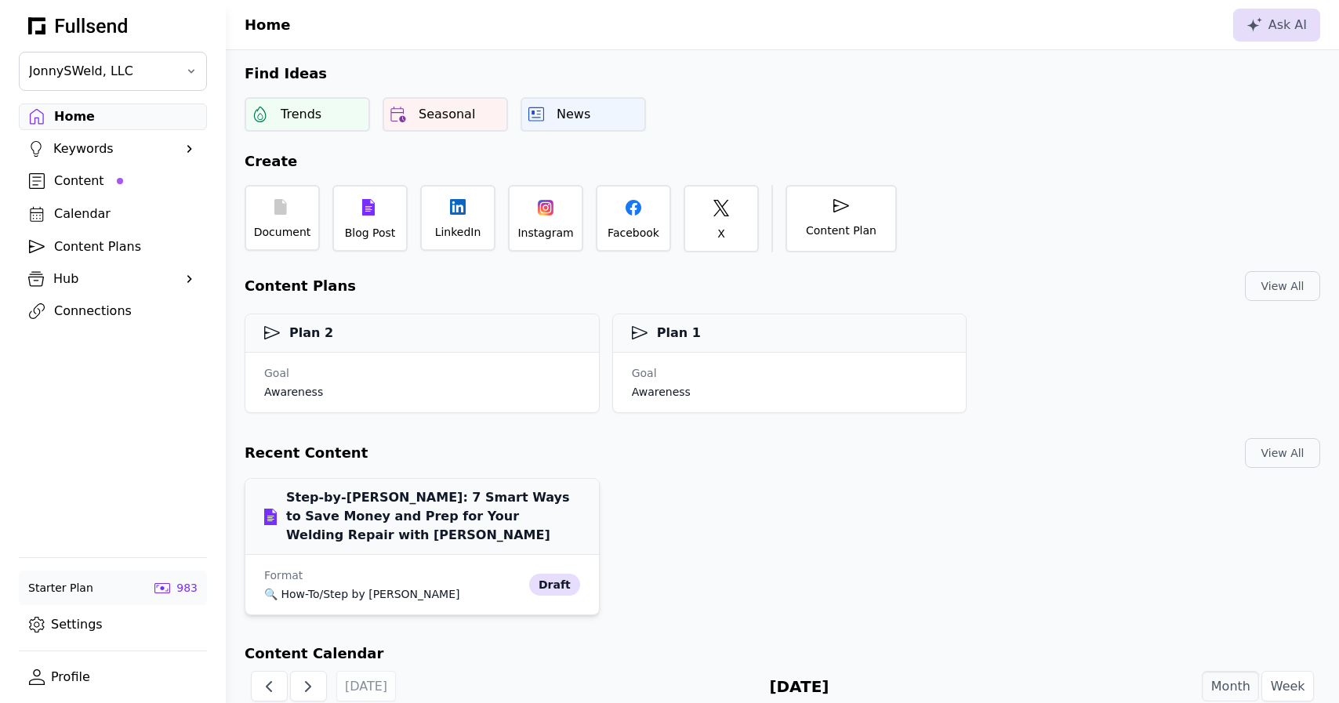
click at [559, 588] on div "draft" at bounding box center [554, 585] width 51 height 22
select select "**"
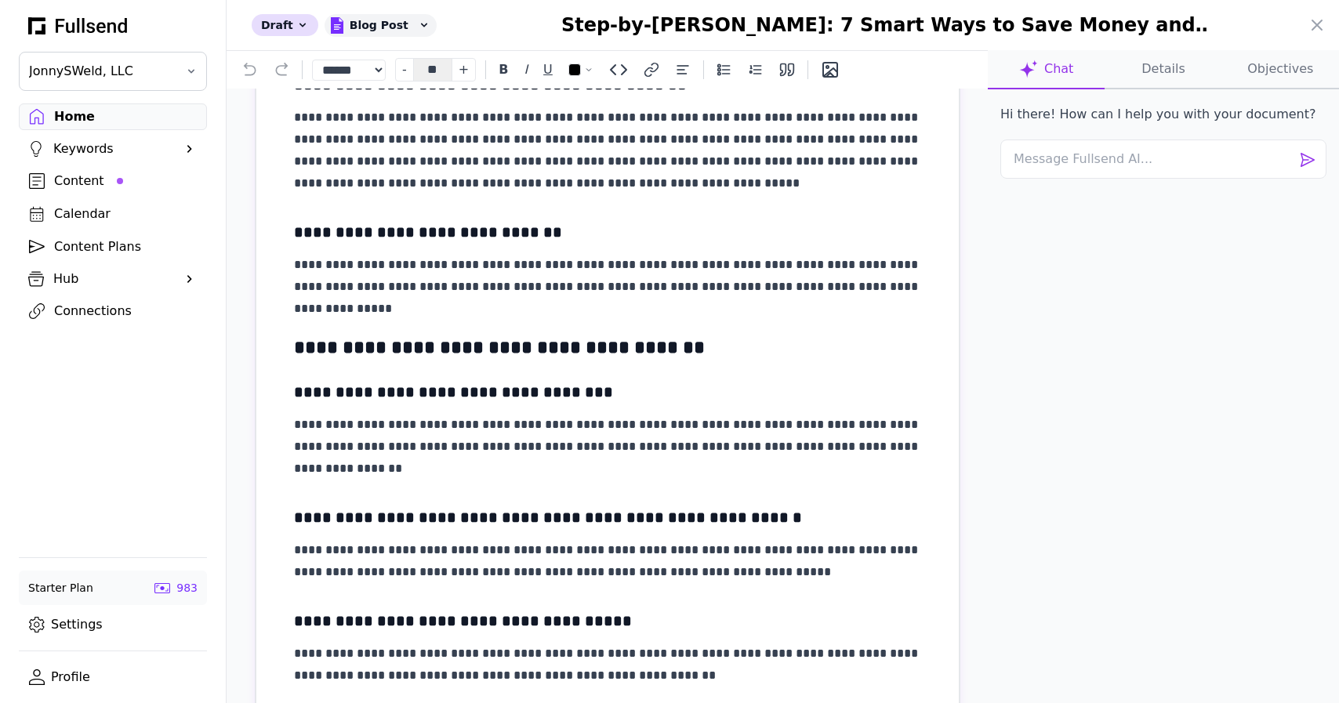
scroll to position [1029, 0]
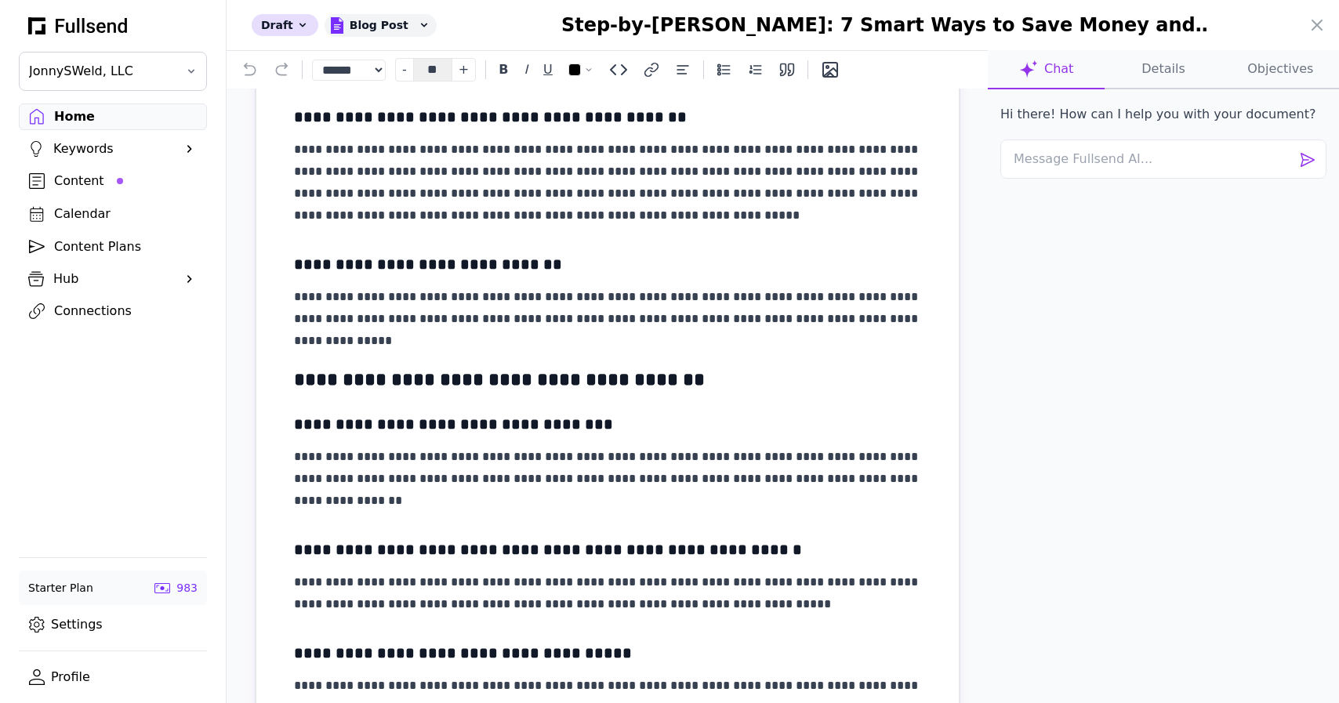
drag, startPoint x: 294, startPoint y: 223, endPoint x: 357, endPoint y: 233, distance: 64.3
copy h2 "*******"
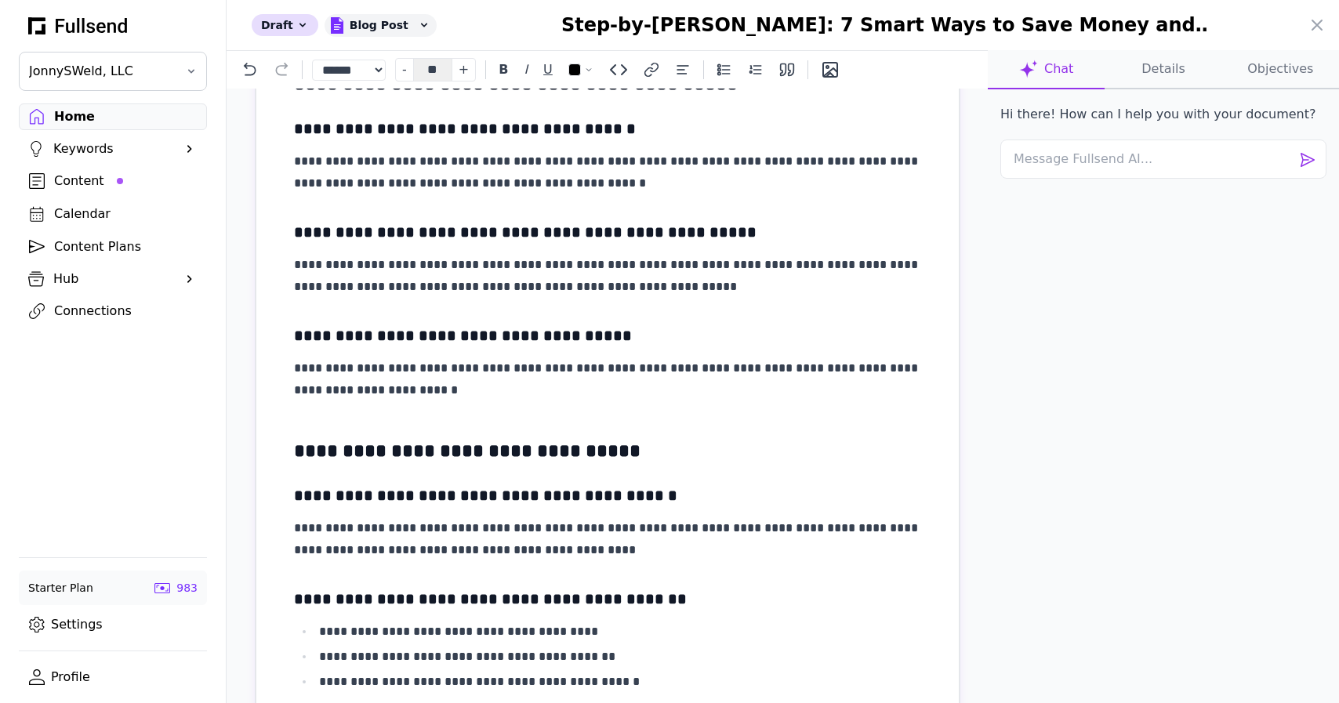
scroll to position [2455, 0]
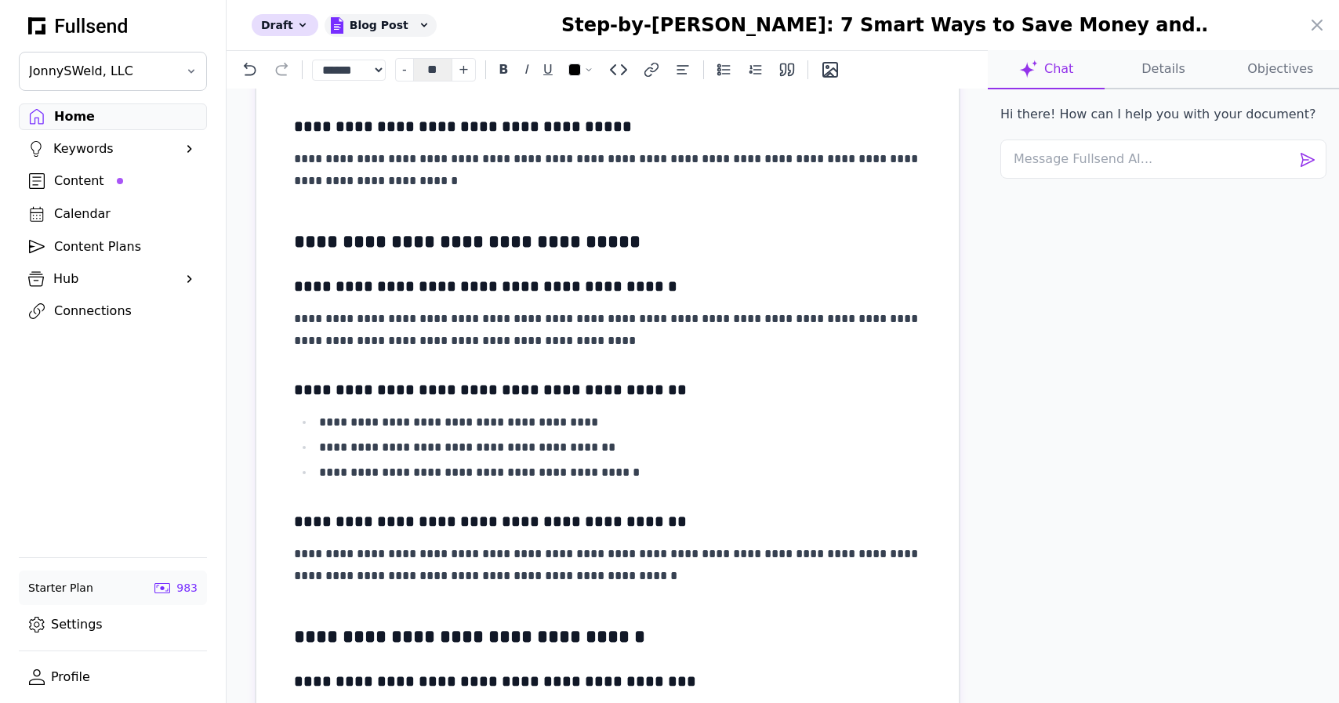
scroll to position [2658, 0]
drag, startPoint x: 560, startPoint y: 317, endPoint x: 861, endPoint y: 320, distance: 301.1
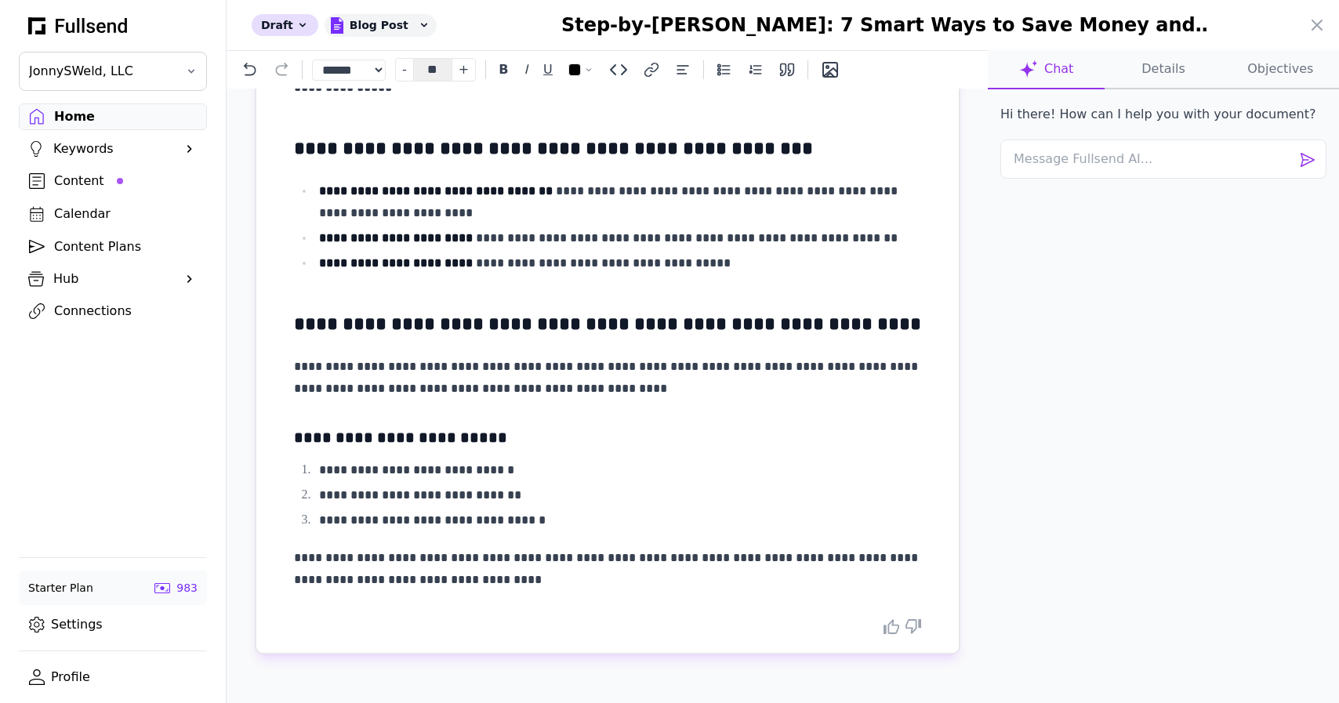
scroll to position [4121, 0]
click at [890, 626] on icon at bounding box center [892, 626] width 16 height 15
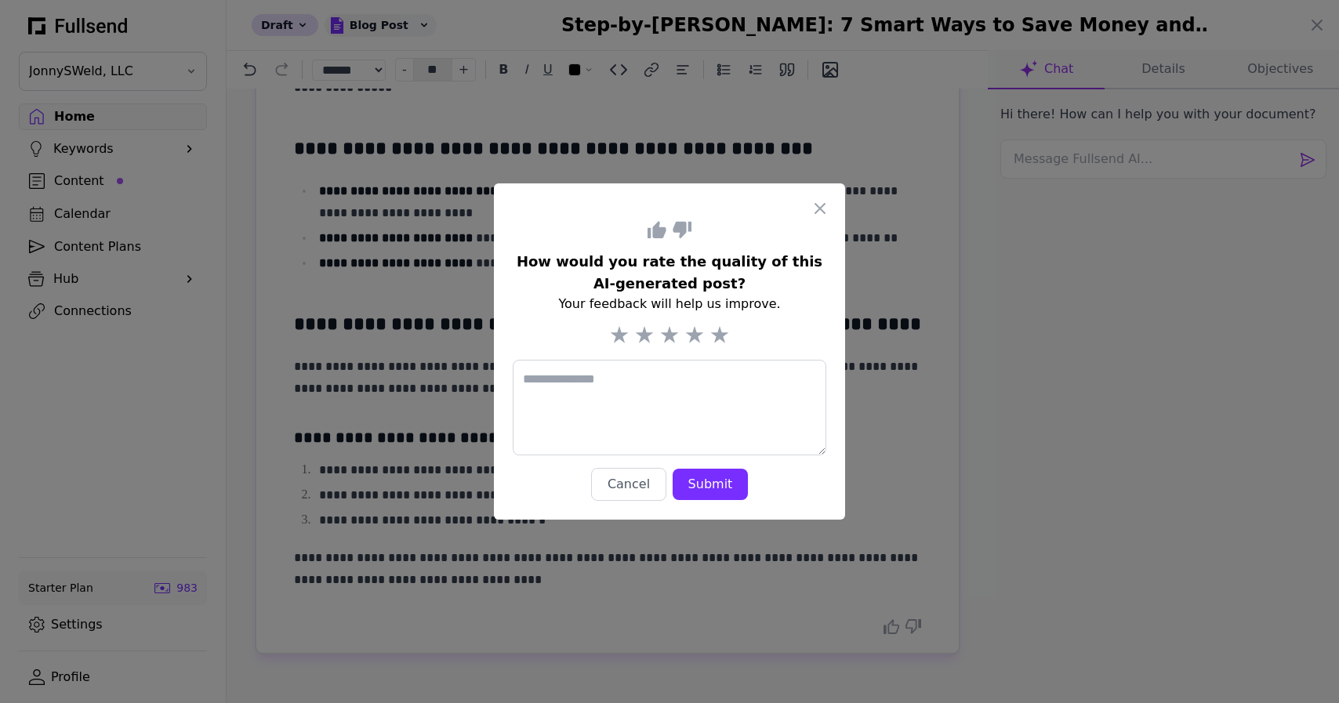
click at [722, 335] on icon at bounding box center [720, 334] width 18 height 17
click at [667, 382] on textarea at bounding box center [670, 408] width 314 height 96
type textarea "*"
type textarea "**********"
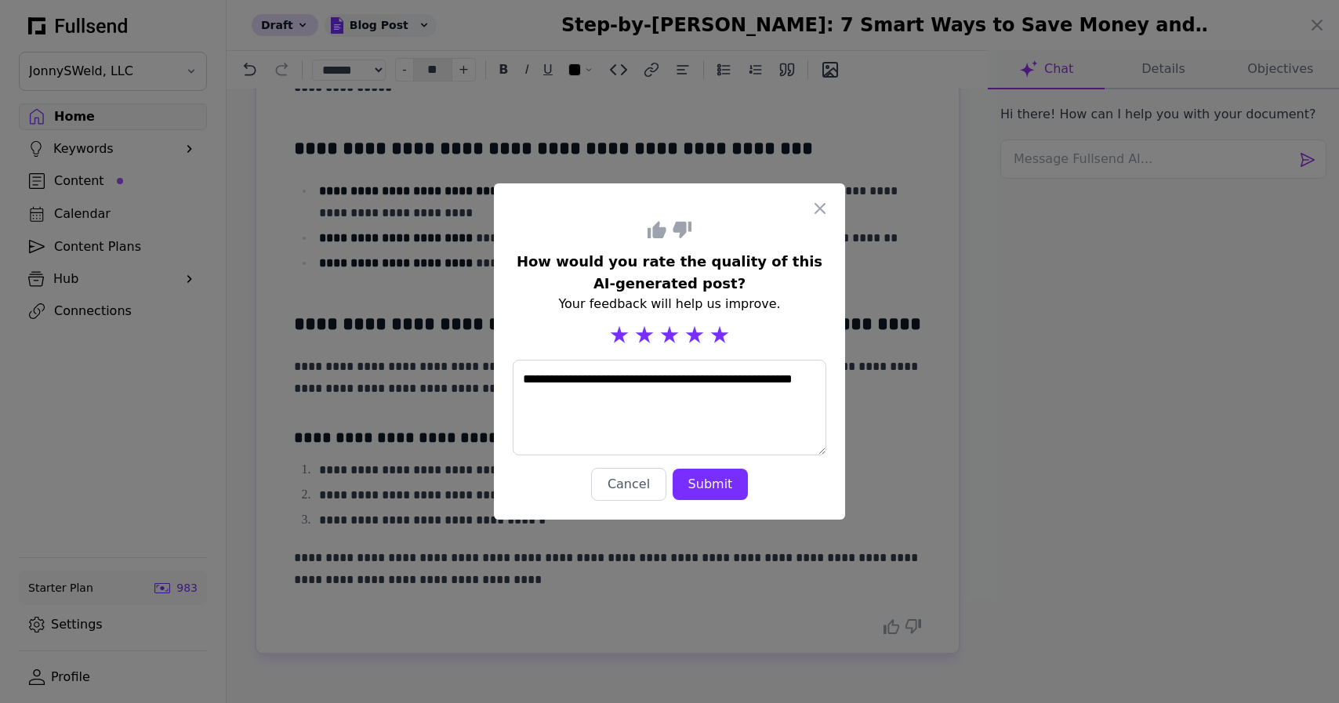
click at [717, 481] on div "Submit" at bounding box center [710, 484] width 50 height 19
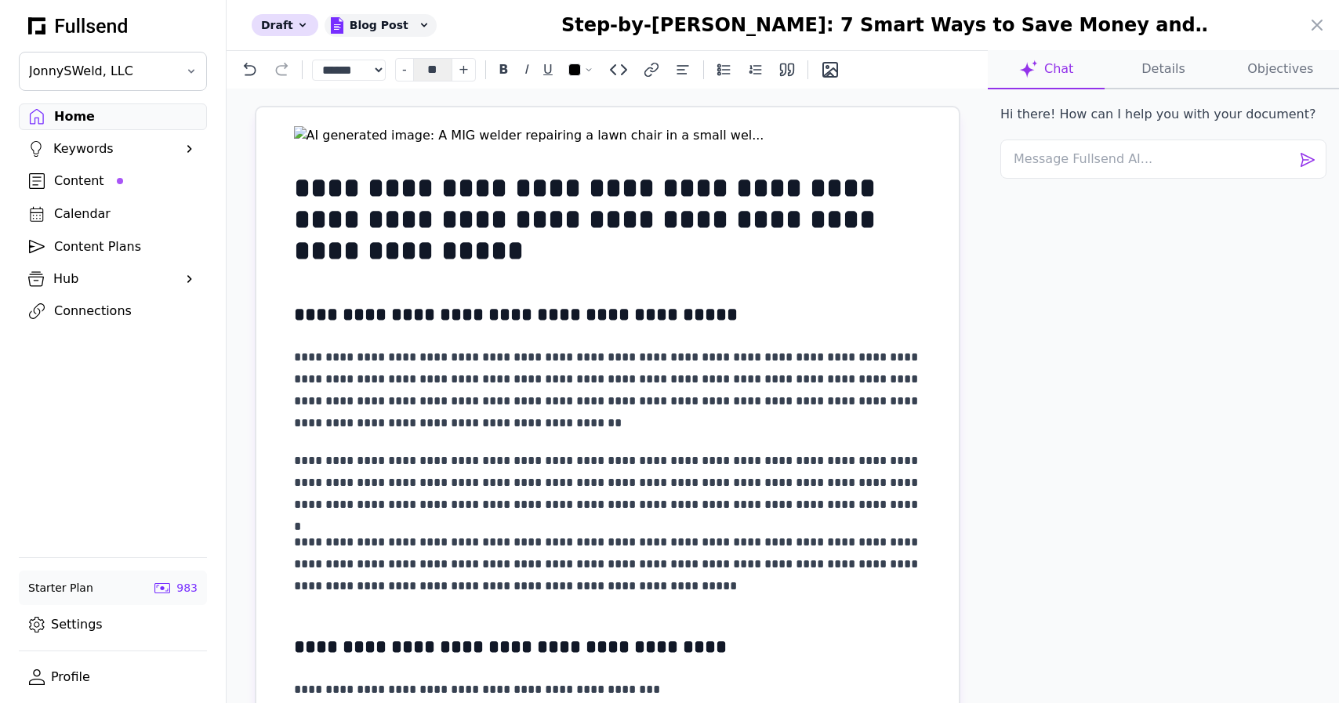
scroll to position [0, 0]
click at [847, 136] on icon at bounding box center [848, 134] width 16 height 16
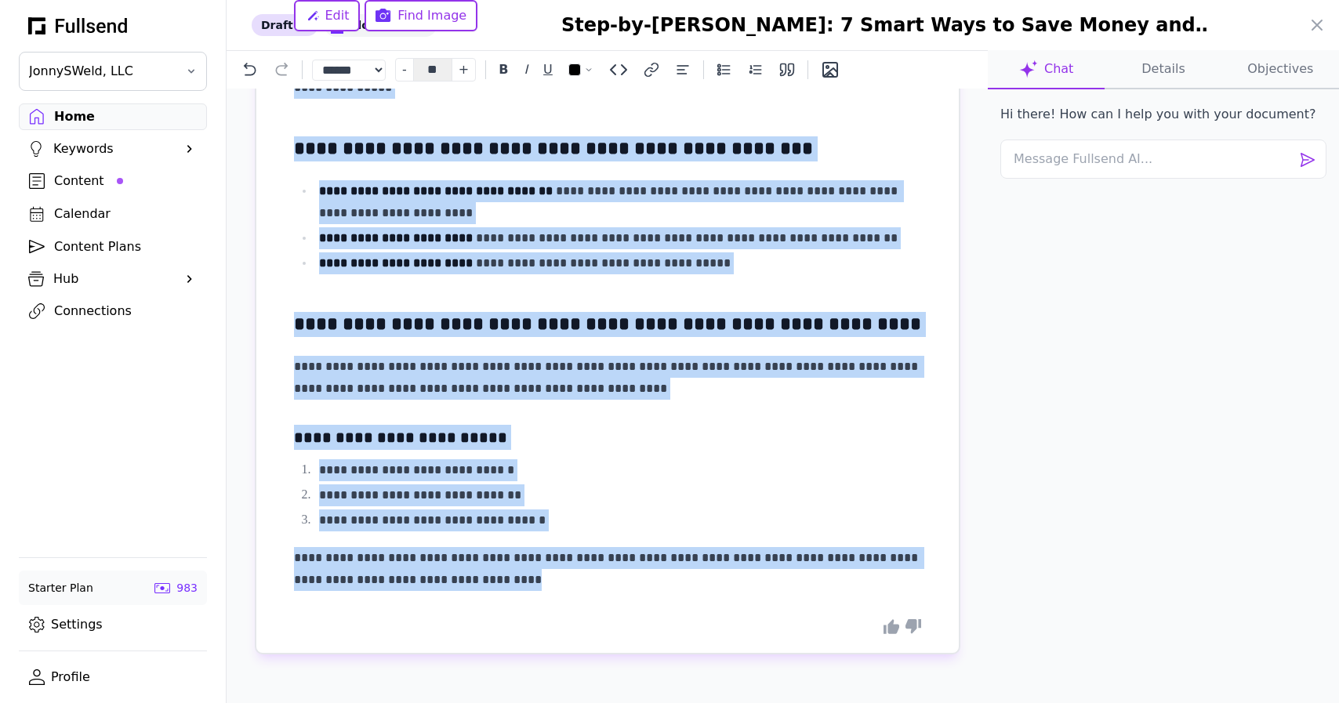
scroll to position [4121, 0]
drag, startPoint x: 296, startPoint y: 244, endPoint x: 583, endPoint y: 589, distance: 449.2
copy div "**********"
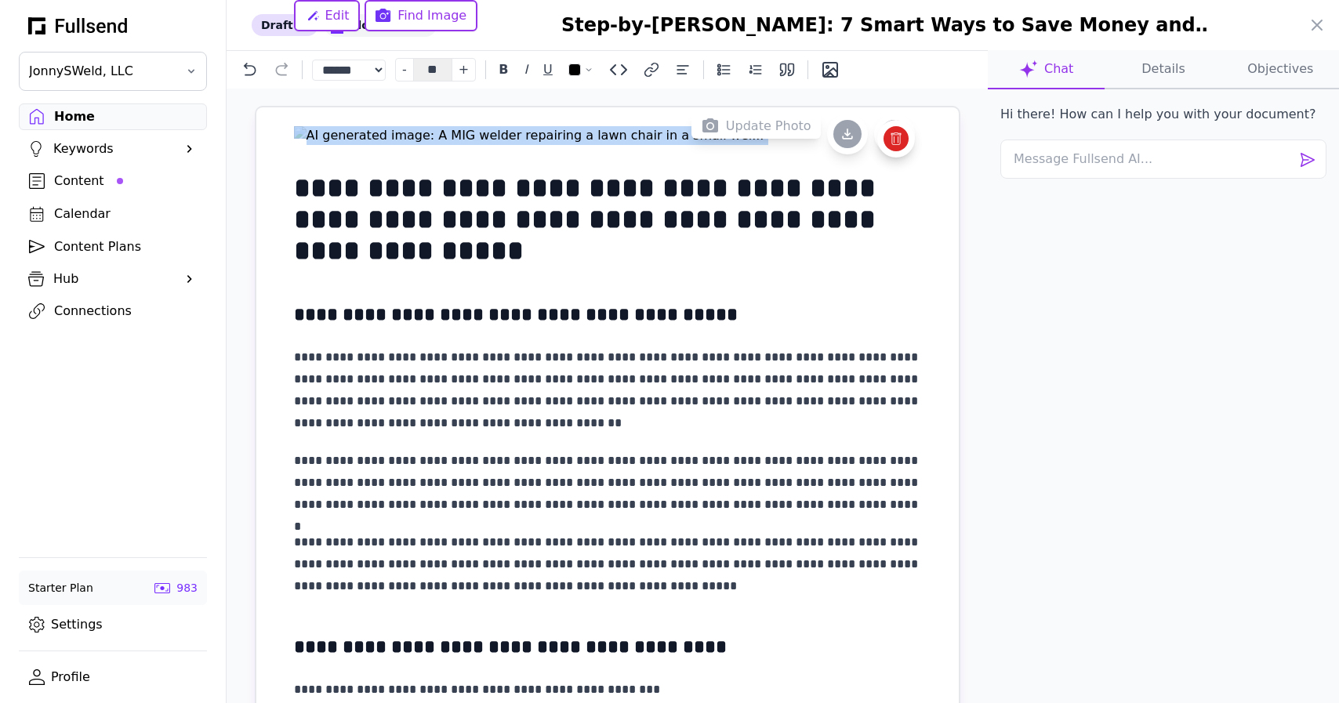
scroll to position [0, 0]
click at [1319, 28] on icon at bounding box center [1316, 24] width 9 height 9
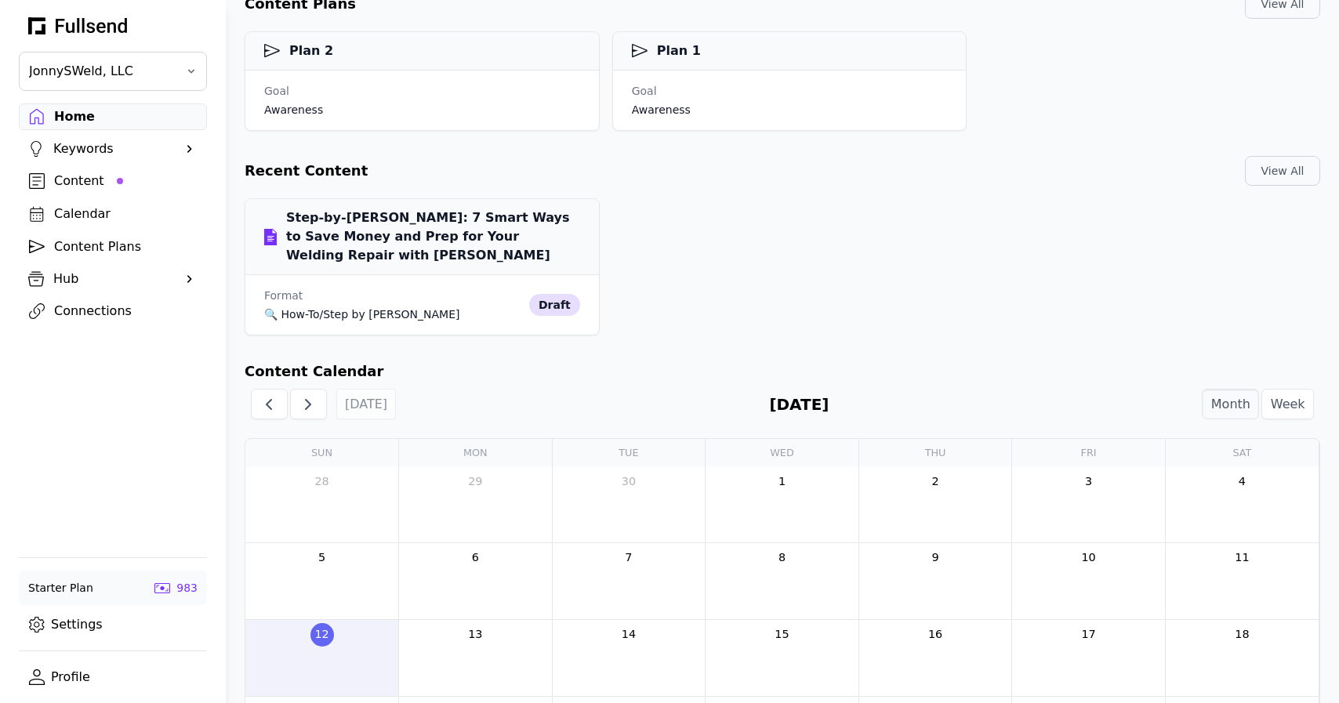
scroll to position [278, 0]
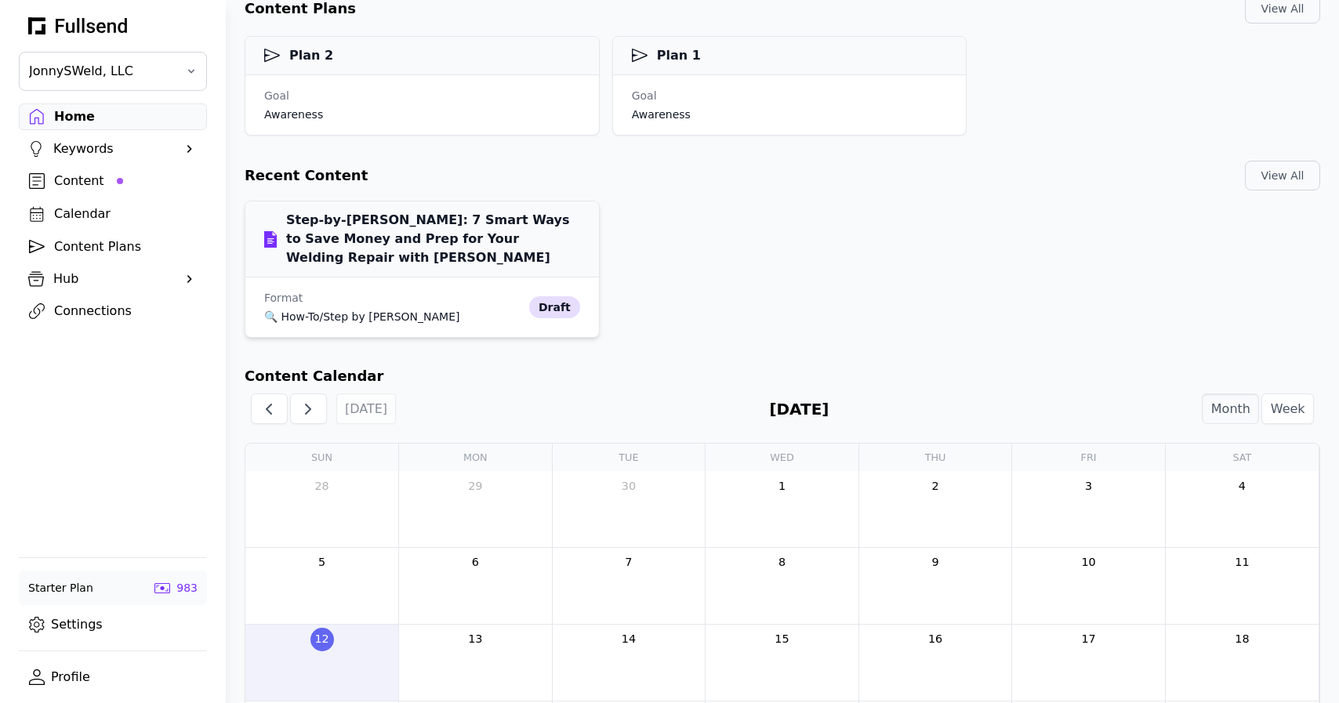
click at [558, 300] on div "draft" at bounding box center [554, 307] width 51 height 22
select select "**"
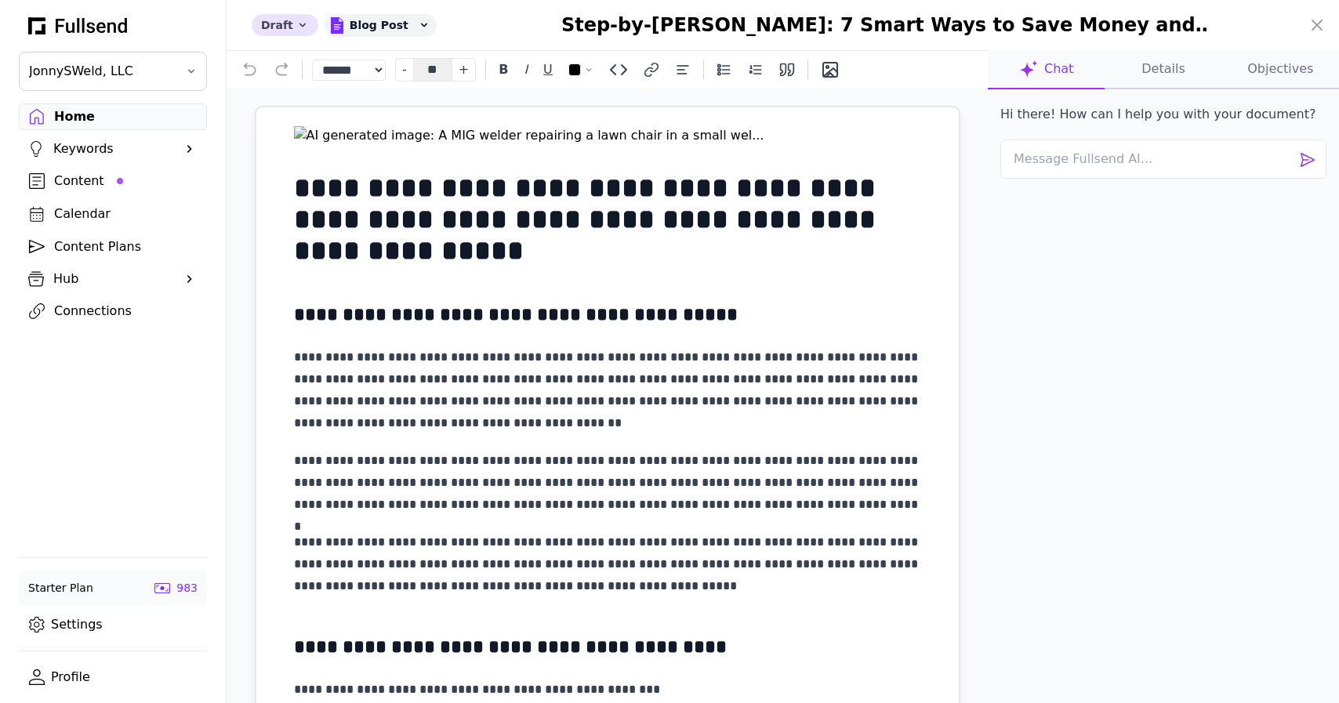
click at [296, 30] on icon at bounding box center [302, 25] width 13 height 13
click at [339, 119] on button "Published" at bounding box center [314, 116] width 125 height 28
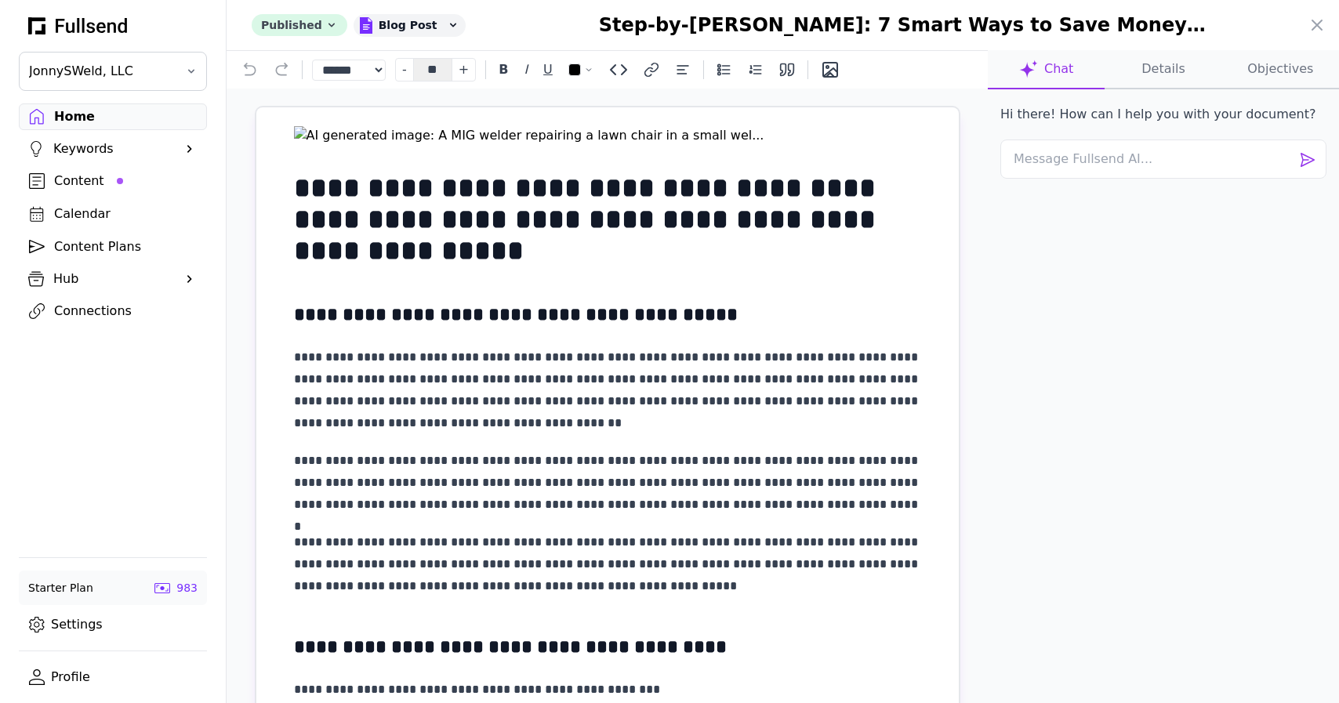
click at [288, 27] on div "Published" at bounding box center [300, 25] width 96 height 22
click at [311, 91] on button "Scheduled" at bounding box center [314, 88] width 125 height 28
click at [1312, 27] on icon at bounding box center [1317, 25] width 19 height 19
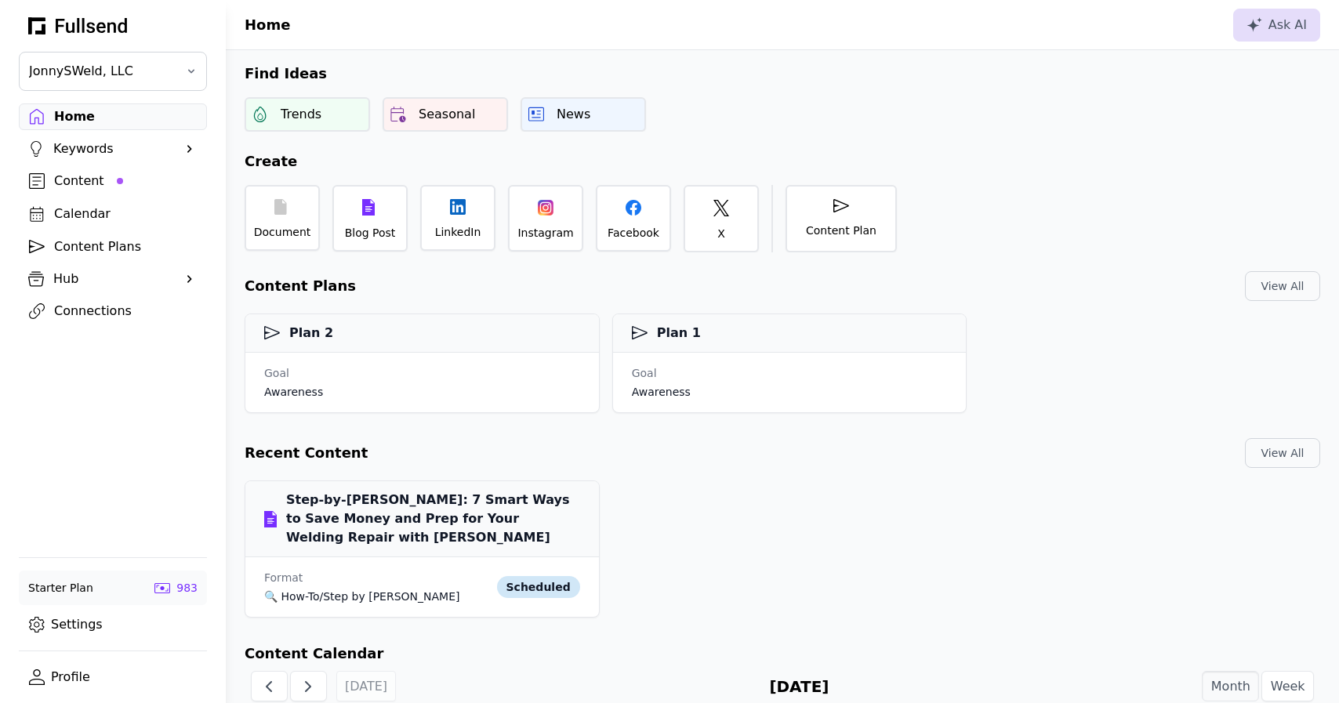
scroll to position [0, 0]
click at [456, 115] on div "Seasonal" at bounding box center [447, 112] width 56 height 19
